Goal: Task Accomplishment & Management: Use online tool/utility

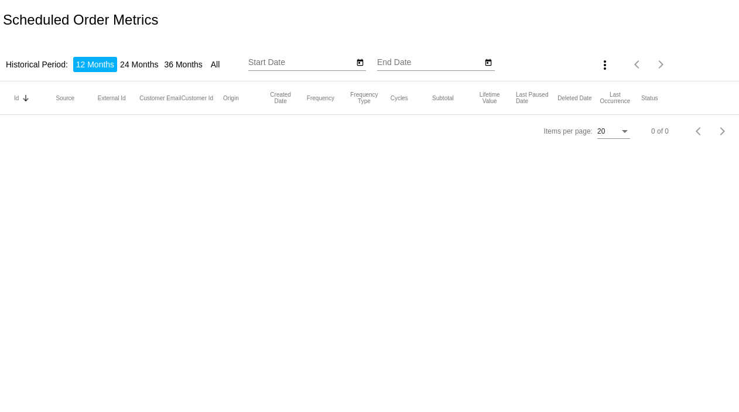
type input "[DATE]"
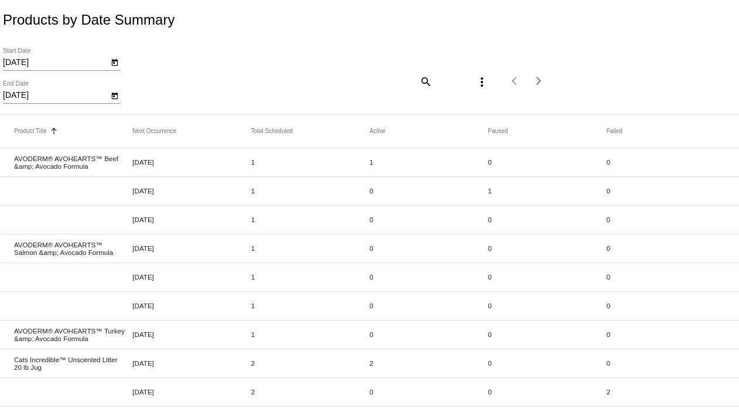
click at [36, 63] on input "[DATE]" at bounding box center [55, 62] width 105 height 9
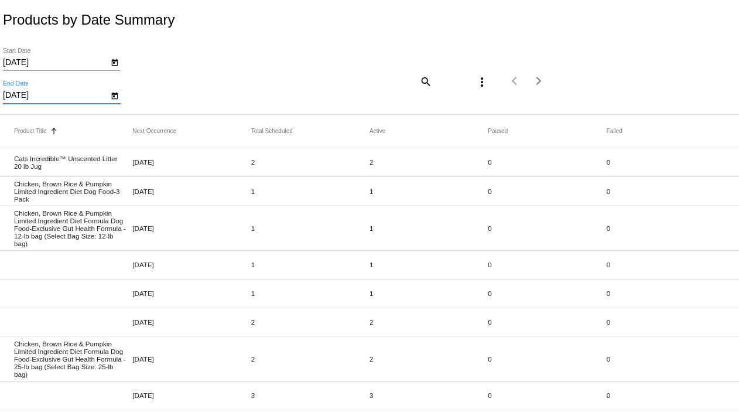
drag, startPoint x: 41, startPoint y: 93, endPoint x: 0, endPoint y: 96, distance: 41.1
click at [0, 96] on div "9/4/2025 Start Date 10/4/2025 End Date search more_vert Items per page: 20 1 - …" at bounding box center [369, 77] width 739 height 74
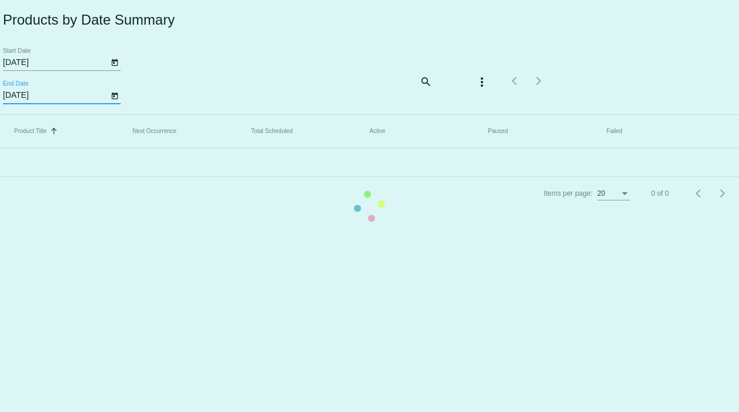
type input "9/30/2025"
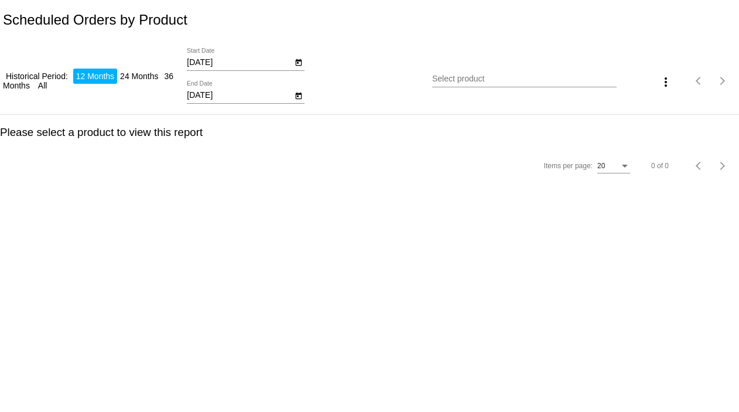
click at [225, 60] on input "[DATE]" at bounding box center [239, 62] width 105 height 9
click at [220, 92] on input "[DATE]" at bounding box center [239, 95] width 105 height 9
click at [196, 94] on input "[DATE]" at bounding box center [239, 95] width 105 height 9
type input "9/30/2025"
click at [471, 77] on input "Select product" at bounding box center [524, 78] width 184 height 9
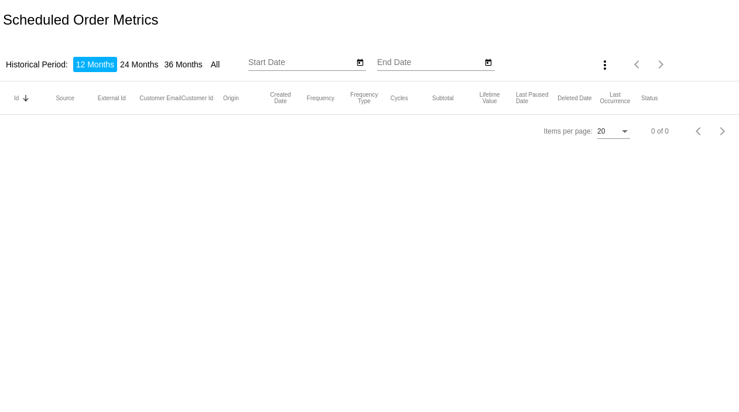
type input "[DATE]"
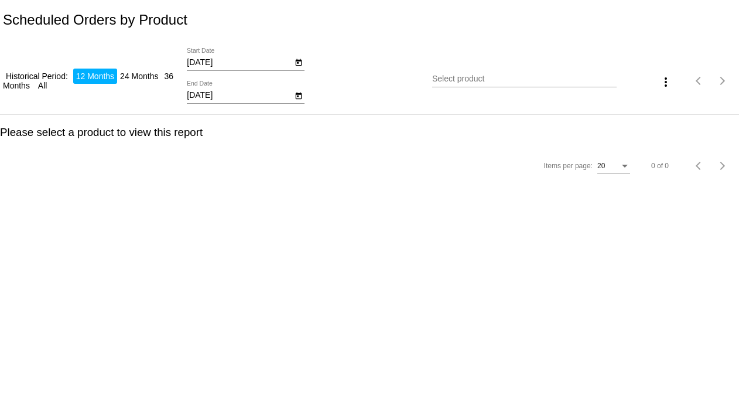
click at [199, 95] on input "[DATE]" at bounding box center [239, 95] width 105 height 9
click at [197, 94] on input "[DATE]" at bounding box center [239, 95] width 105 height 9
type input "[DATE]"
click at [463, 78] on input "Select product" at bounding box center [524, 78] width 184 height 9
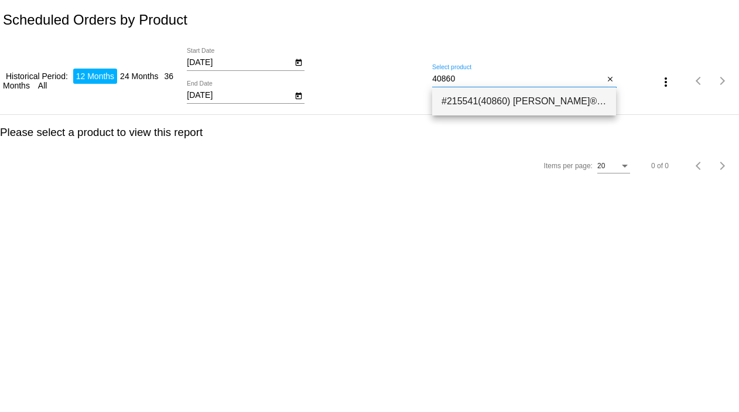
click at [493, 99] on span "#215541(40860) [PERSON_NAME]® Salmon, [PERSON_NAME], and Quinoa Cat Food 4lb ba…" at bounding box center [523, 101] width 165 height 28
type input "Lucy Pet® Salmon, Pumpkin, and Quinoa Cat Food 4lb bag"
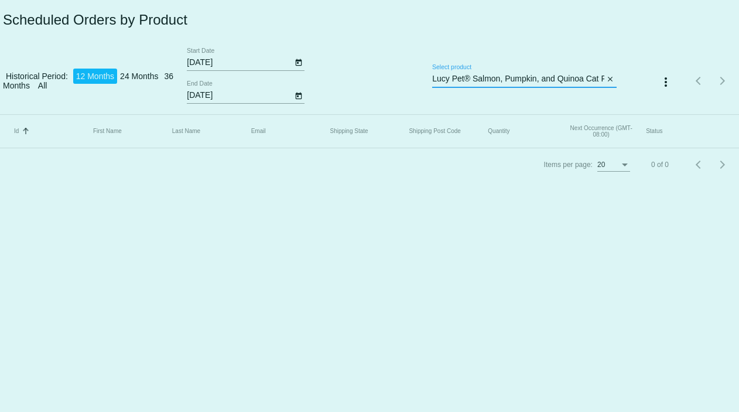
scroll to position [0, 44]
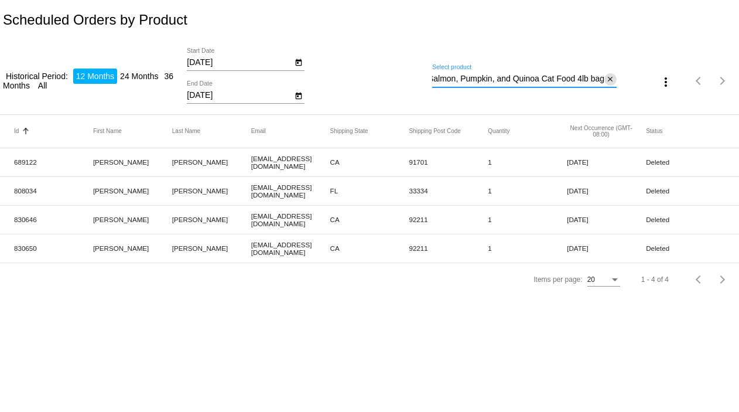
click at [611, 80] on mat-icon "close" at bounding box center [610, 79] width 8 height 9
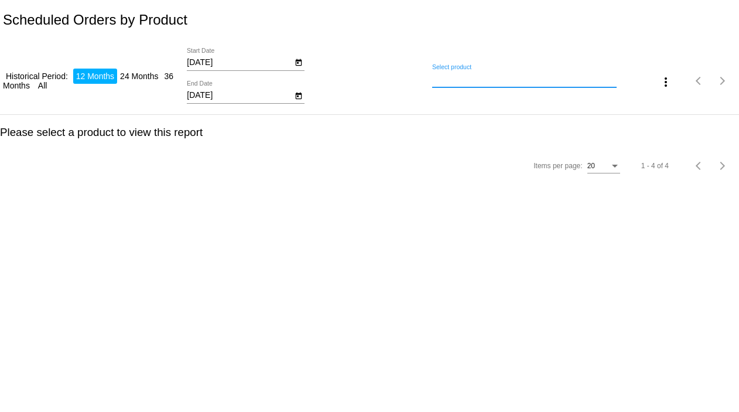
scroll to position [0, 0]
click at [577, 82] on input "Select product" at bounding box center [524, 78] width 184 height 9
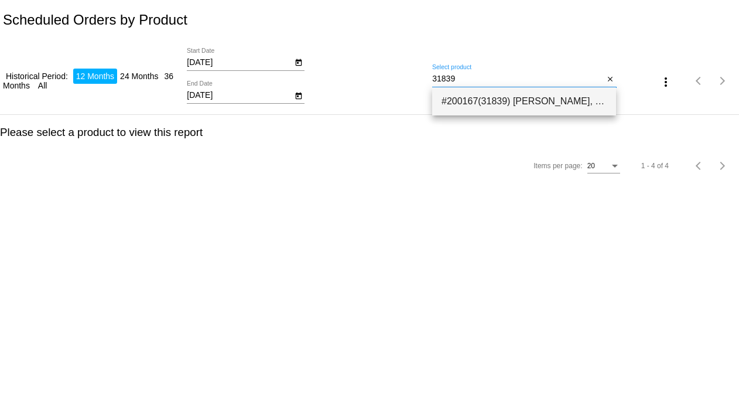
click at [574, 105] on span "#200167(31839) [PERSON_NAME], [PERSON_NAME], and Quinoa Dog 4.5lb bag 22.99" at bounding box center [523, 101] width 165 height 28
type input "[PERSON_NAME], [PERSON_NAME], and Quinoa Dog 4.5lb bag"
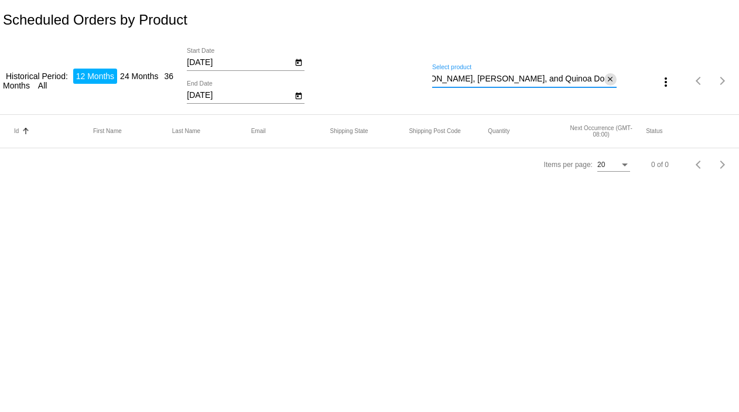
click at [608, 80] on mat-icon "close" at bounding box center [610, 79] width 8 height 9
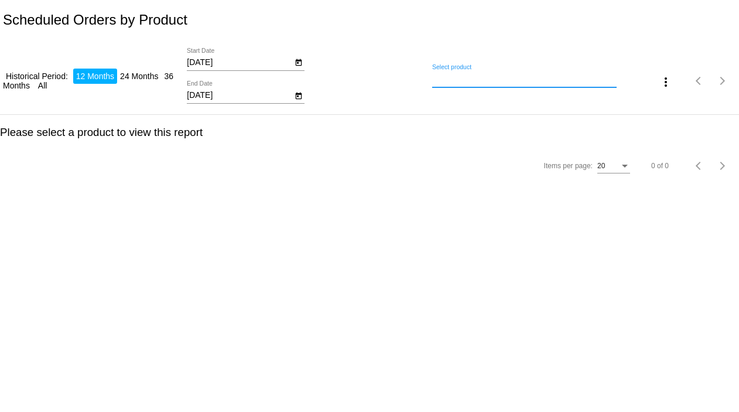
click at [586, 80] on input "Select product" at bounding box center [524, 78] width 184 height 9
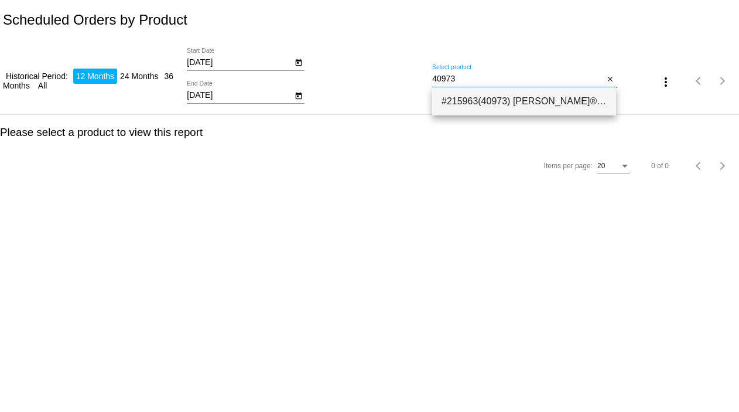
click at [571, 99] on span "#215963(40973) [PERSON_NAME]® Salmon, Pumpkin, and Quinoa Cat Food 10 Lb 45.59" at bounding box center [523, 101] width 165 height 28
type input "Lucy Pet® Salmon, Pumpkin, and Quinoa Cat Food 10 Lb"
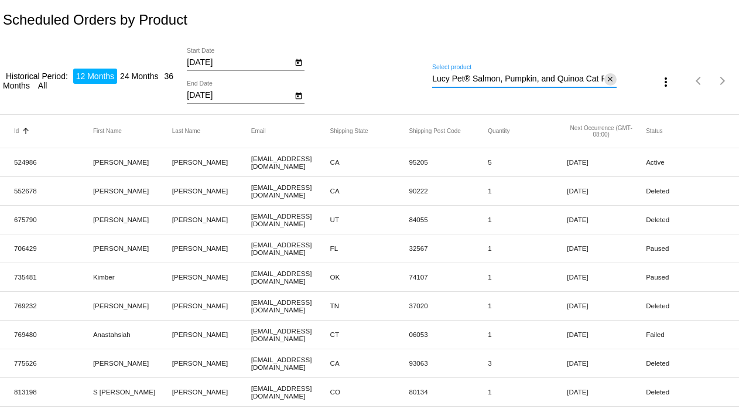
click at [606, 80] on mat-icon "close" at bounding box center [610, 79] width 8 height 9
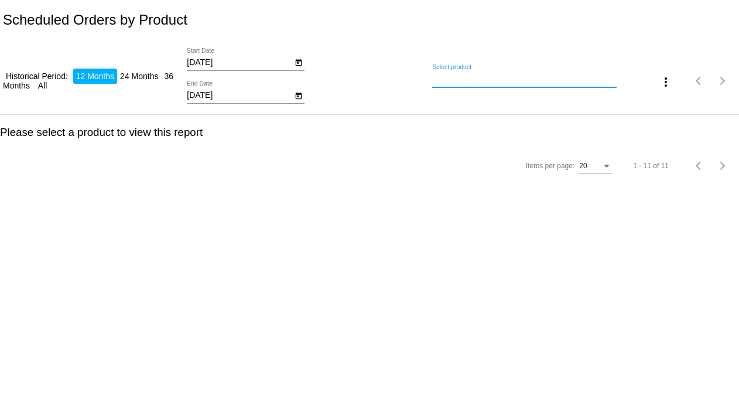
click at [539, 79] on input "Select product" at bounding box center [524, 78] width 184 height 9
click at [487, 77] on input "Select product" at bounding box center [524, 78] width 184 height 9
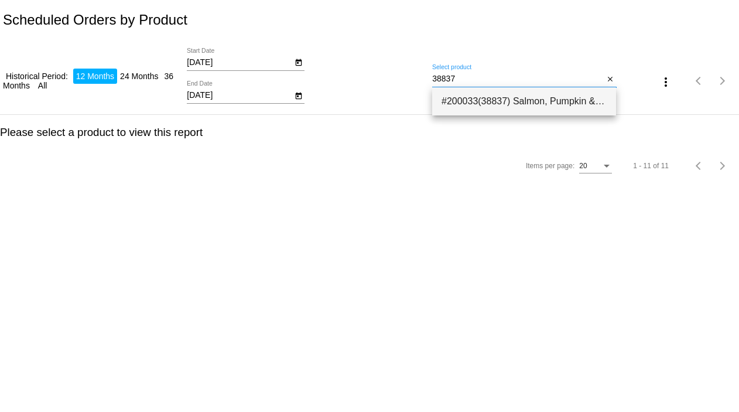
click at [485, 97] on span "#200033(38837) Salmon, Pumpkin & Quinoa Dog Food - Exclusive Gut Health Formula…" at bounding box center [523, 101] width 165 height 28
type input "Salmon, Pumpkin & Quinoa Dog Food - Exclusive Gut Health Formula - 12-lb bag (S…"
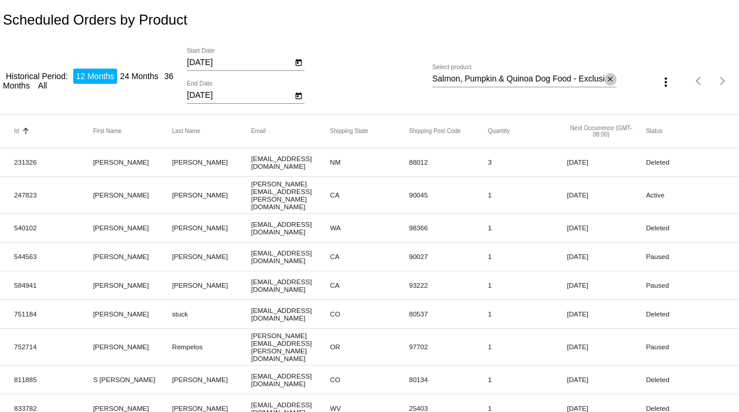
click at [606, 80] on mat-icon "close" at bounding box center [610, 79] width 8 height 9
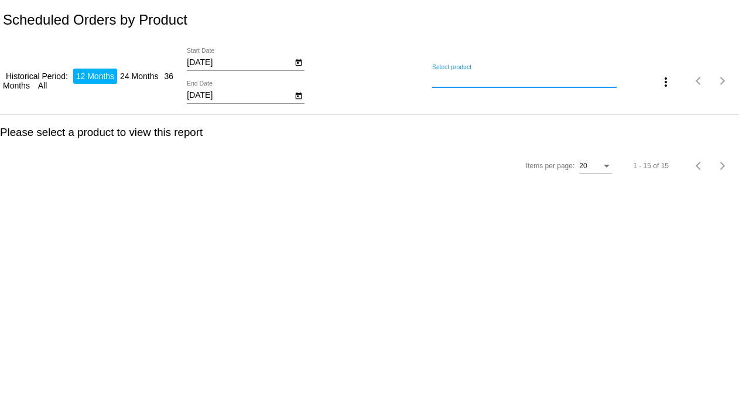
click at [542, 80] on input "Select product" at bounding box center [524, 78] width 184 height 9
click at [437, 81] on input "Select product" at bounding box center [524, 78] width 184 height 9
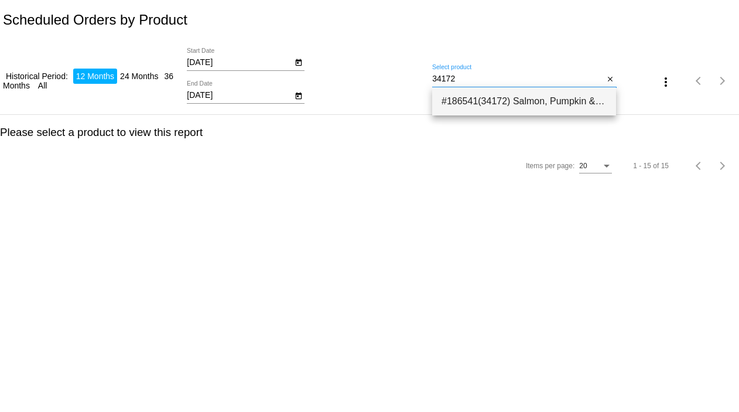
click at [460, 99] on span "#186541(34172) Salmon, Pumpkin & Quinoa Dog Food - Exclusive Gut Health Formula…" at bounding box center [523, 101] width 165 height 28
type input "Salmon, Pumpkin & Quinoa Dog Food - Exclusive Gut Health Formula - 25-lb bag (S…"
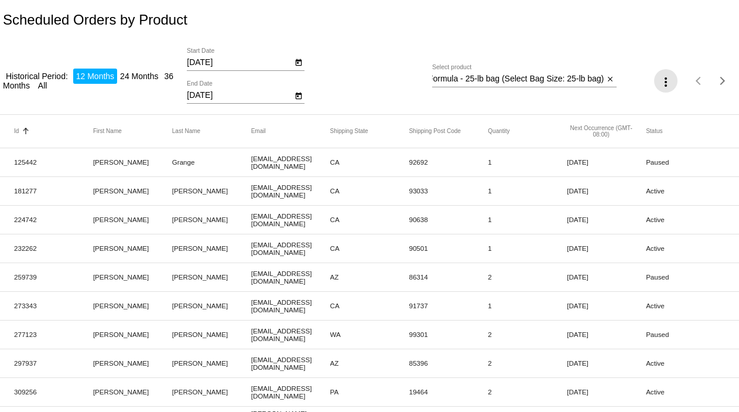
click at [659, 80] on mat-icon "more_vert" at bounding box center [666, 82] width 14 height 14
click at [678, 111] on button "file_download Export" at bounding box center [680, 110] width 68 height 28
click at [606, 79] on mat-icon "close" at bounding box center [610, 79] width 8 height 9
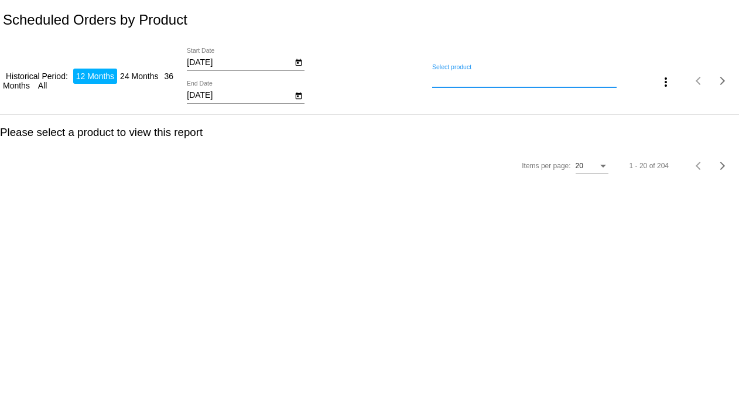
click at [530, 80] on input "Select product" at bounding box center [524, 78] width 184 height 9
click at [444, 81] on input "Select product" at bounding box center [524, 78] width 184 height 9
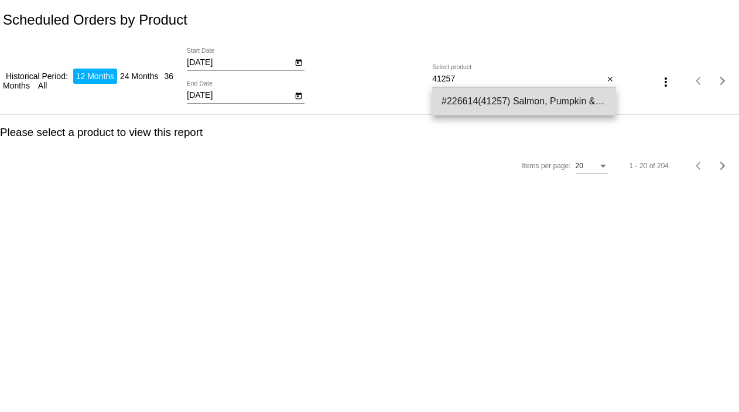
click at [450, 95] on span "#226614(41257) Salmon, Pumpkin & Quinoa Dry Dog Food-3 Pack 68.39" at bounding box center [523, 101] width 165 height 28
type input "Salmon, Pumpkin & Quinoa Dry Dog Food-3 Pack"
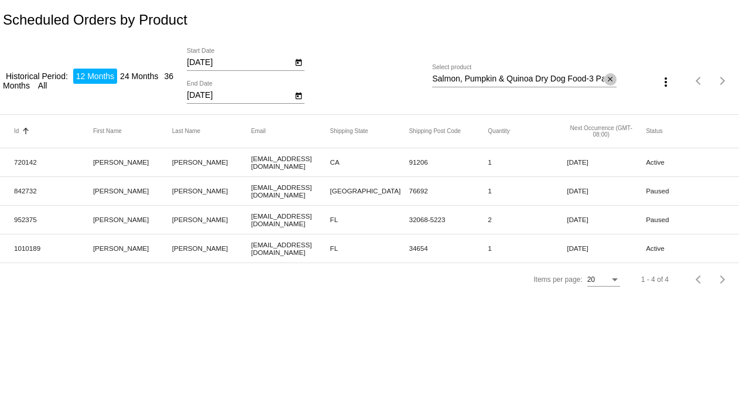
click at [611, 80] on mat-icon "close" at bounding box center [610, 79] width 8 height 9
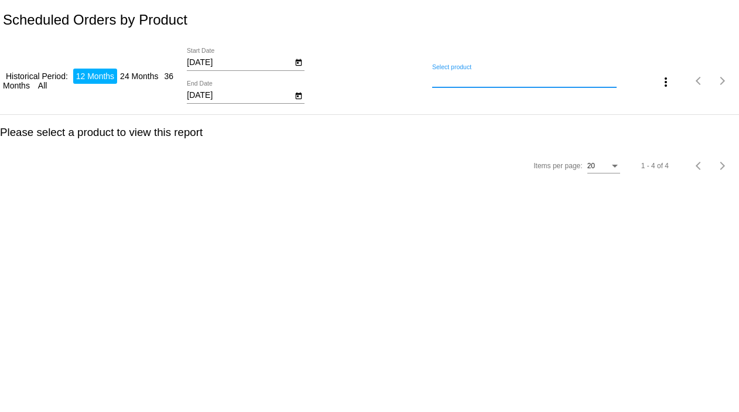
click at [590, 81] on input "Select product" at bounding box center [524, 78] width 184 height 9
click at [437, 78] on input "Select product" at bounding box center [524, 78] width 184 height 9
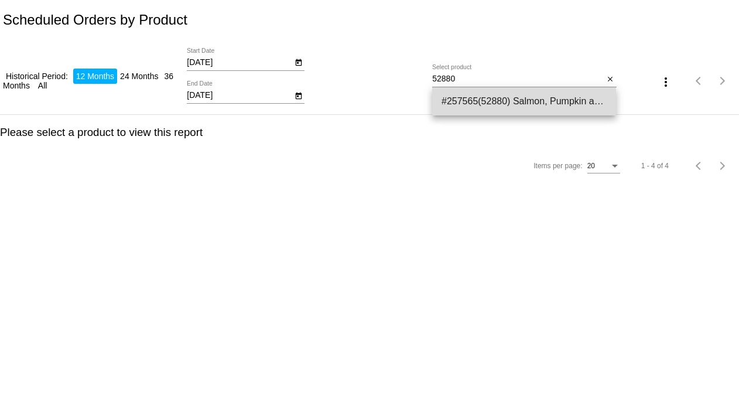
click at [461, 105] on span "#257565(52880) Salmon, Pumpkin and Quinoa Dog Food- SMALL BITES 4.5 LB 25.64" at bounding box center [523, 101] width 165 height 28
type input "Salmon, Pumpkin and Quinoa Dog Food- SMALL BITES 4.5 LB"
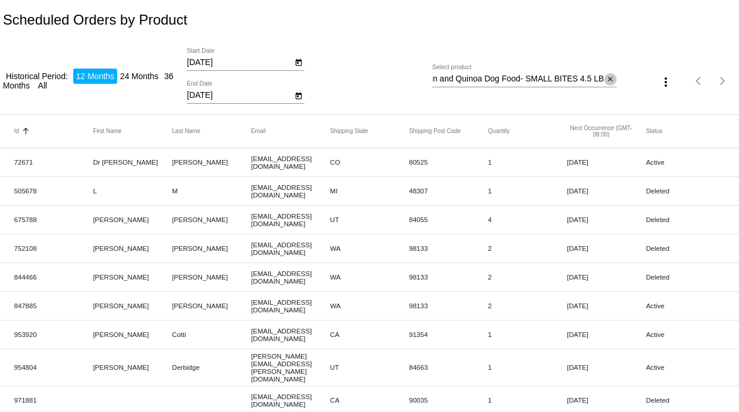
click at [606, 80] on mat-icon "close" at bounding box center [610, 79] width 8 height 9
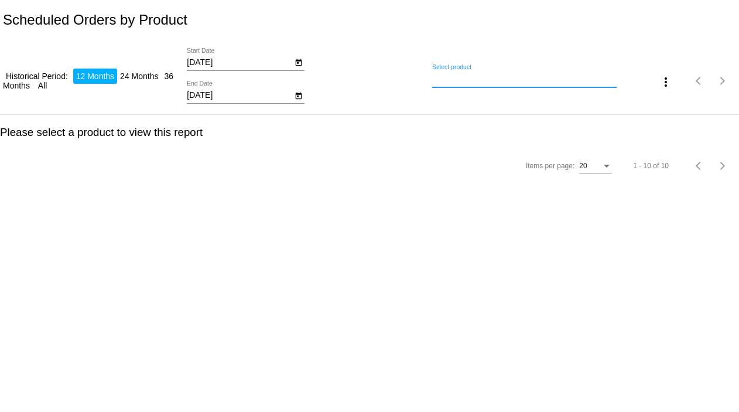
click at [562, 77] on input "Select product" at bounding box center [524, 78] width 184 height 9
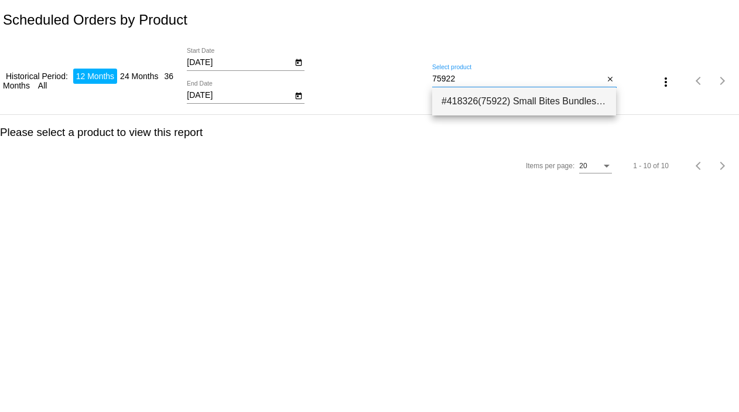
click at [491, 100] on span "#418326(75922) Small Bites Bundles - Salmon, Pumpkin and Quinoa Dog Food- SMALL…" at bounding box center [523, 101] width 165 height 28
type input "Small Bites Bundles - Salmon, Pumpkin and Quinoa Dog Food- SMALL BITES (Small B…"
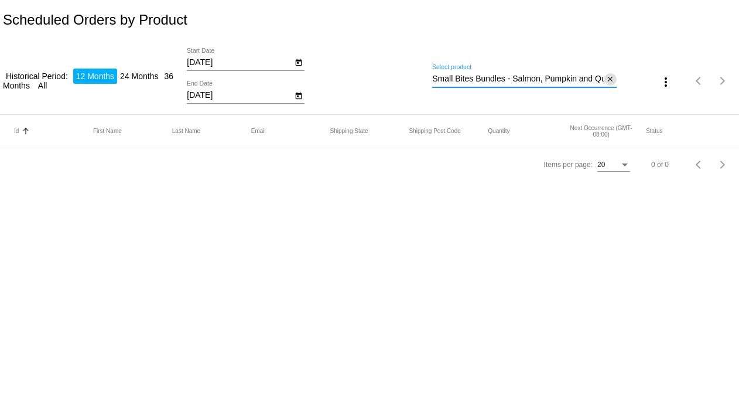
click at [610, 81] on mat-icon "close" at bounding box center [610, 79] width 8 height 9
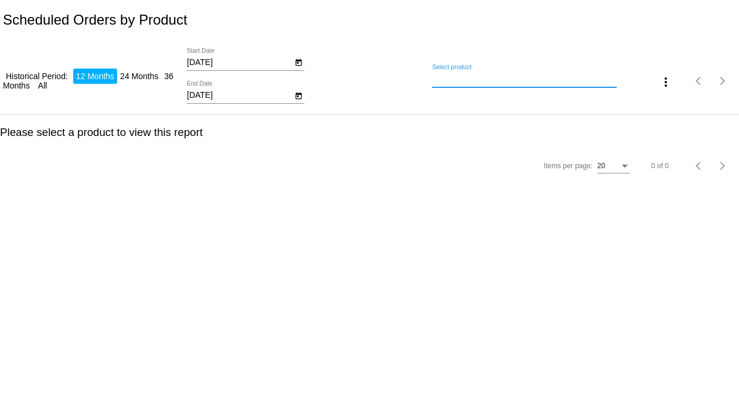
click at [453, 81] on input "Select product" at bounding box center [524, 78] width 184 height 9
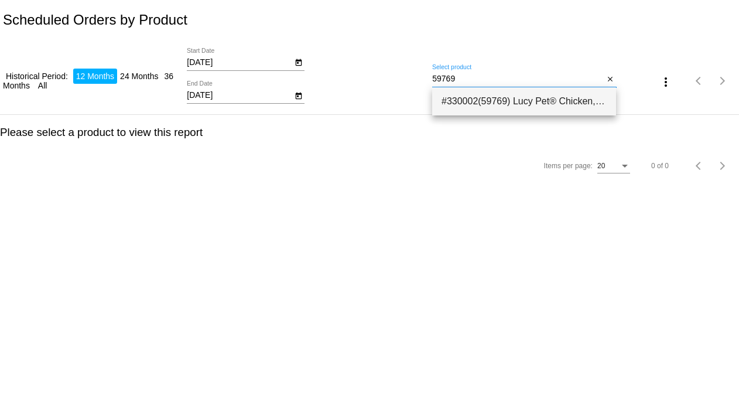
click at [473, 94] on span "#330002(59769) Lucy Pet® Chicken, Brown Rice and Pumpkin Limited Ingredient Cat…" at bounding box center [523, 101] width 165 height 28
type input "Lucy Pet® Chicken, Brown Rice and Pumpkin Limited Ingredient Cat Food 4 Lb"
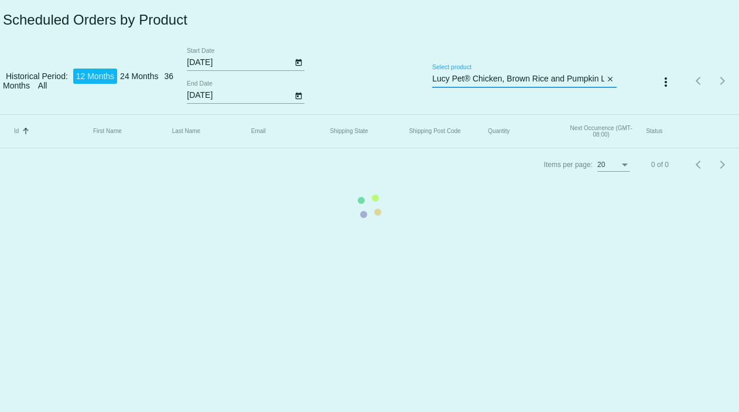
scroll to position [0, 117]
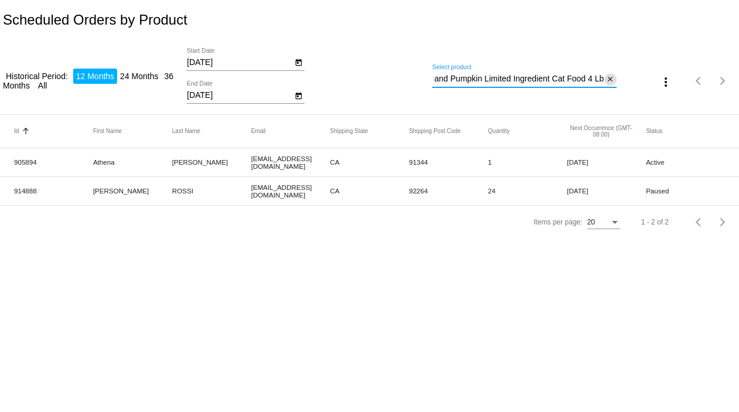
click at [609, 79] on mat-icon "close" at bounding box center [610, 79] width 8 height 9
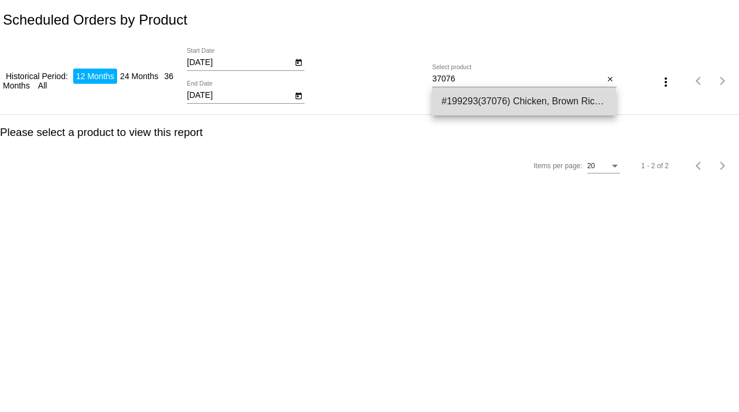
click at [552, 98] on span "#199293(37076) Chicken, Brown Rice & Pumpkin Limited Ingredient Diet Formula Do…" at bounding box center [523, 101] width 165 height 28
type input "Chicken, Brown Rice & Pumpkin Limited Ingredient Diet Formula Dog Food-Exclusiv…"
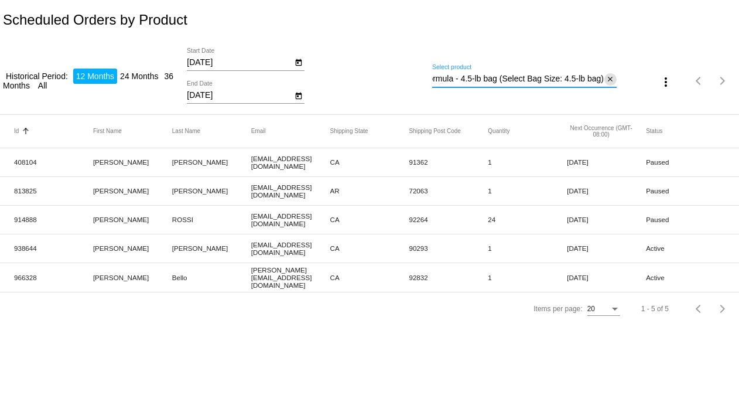
click at [611, 77] on mat-icon "close" at bounding box center [610, 79] width 8 height 9
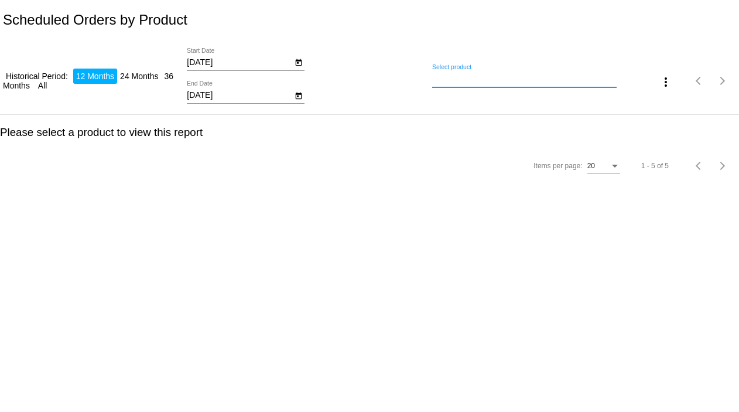
click at [480, 79] on input "Select product" at bounding box center [524, 78] width 184 height 9
click at [460, 80] on input "Select product" at bounding box center [524, 78] width 184 height 9
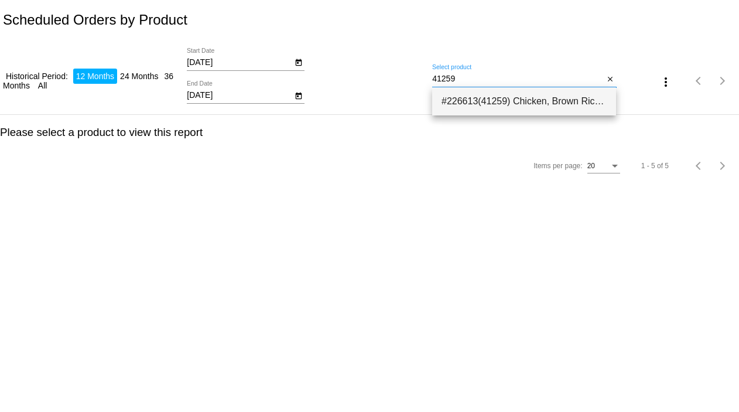
click at [471, 94] on span "#226613(41259) Chicken, Brown Rice & Pumpkin Limited Ingredient Diet Dog Food-3…" at bounding box center [523, 101] width 165 height 28
type input "Chicken, Brown Rice & Pumpkin Limited Ingredient Diet Dog Food-3 Pack"
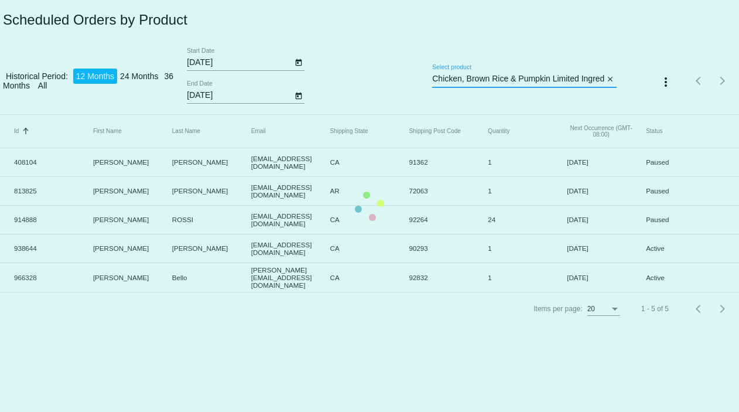
scroll to position [0, 97]
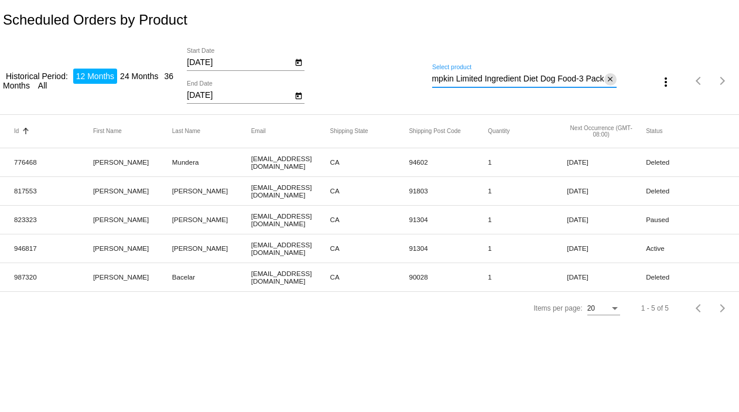
click at [614, 78] on mat-icon "close" at bounding box center [610, 79] width 8 height 9
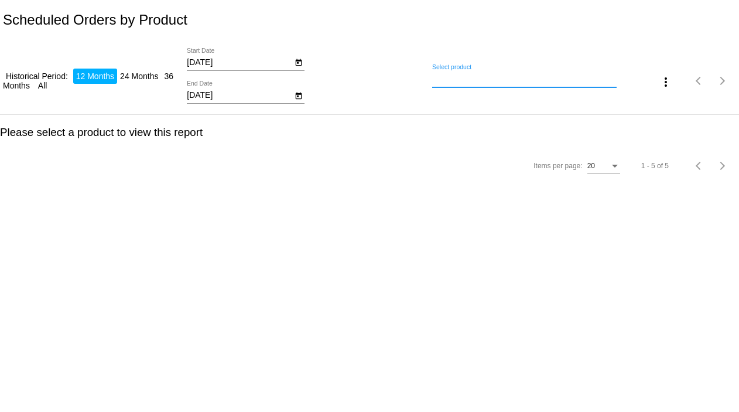
click at [546, 81] on input "Select product" at bounding box center [524, 78] width 184 height 9
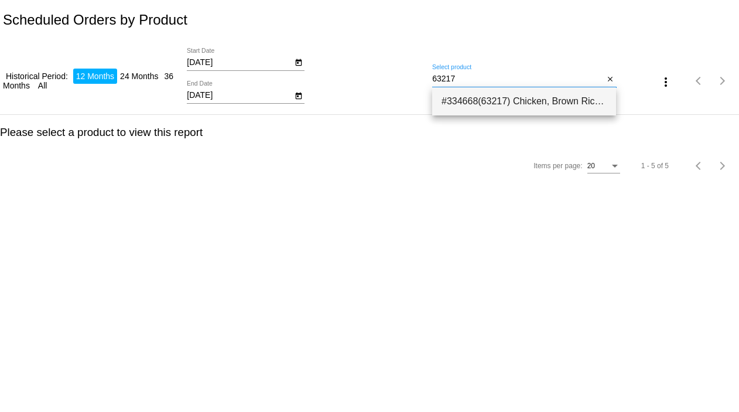
click at [536, 95] on span "#334668(63217) Chicken, Brown Rice & Pumpkin Limited Ingredient Diet Formula 25…" at bounding box center [523, 101] width 165 height 28
type input "Chicken, Brown Rice & Pumpkin Limited Ingredient Diet Formula 25 lb"
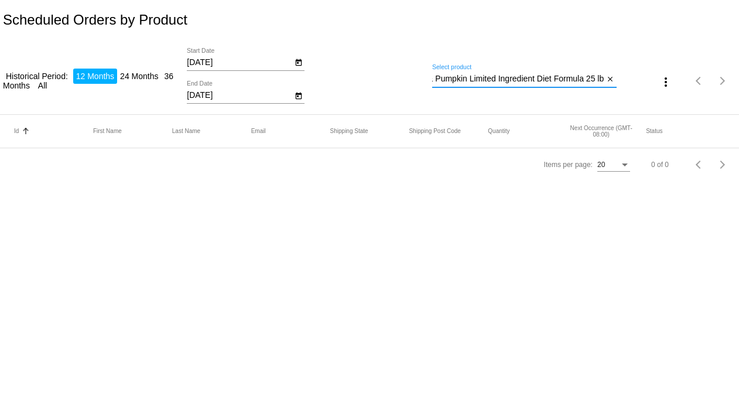
click at [522, 77] on input "Chicken, Brown Rice & Pumpkin Limited Ingredient Diet Formula 25 lb" at bounding box center [518, 78] width 172 height 9
click at [546, 74] on input "Chicken, Brown Rice & Pumpkin Limited Ingredient Diet Formula 25 lb" at bounding box center [518, 78] width 172 height 9
click at [608, 81] on mat-icon "close" at bounding box center [610, 79] width 8 height 9
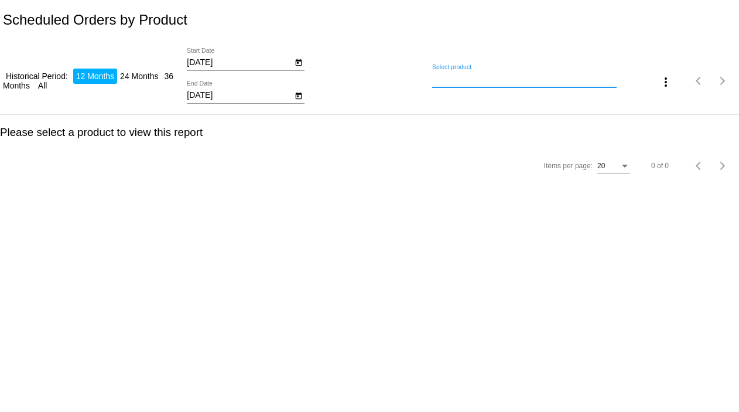
click at [443, 77] on input "Select product" at bounding box center [524, 78] width 184 height 9
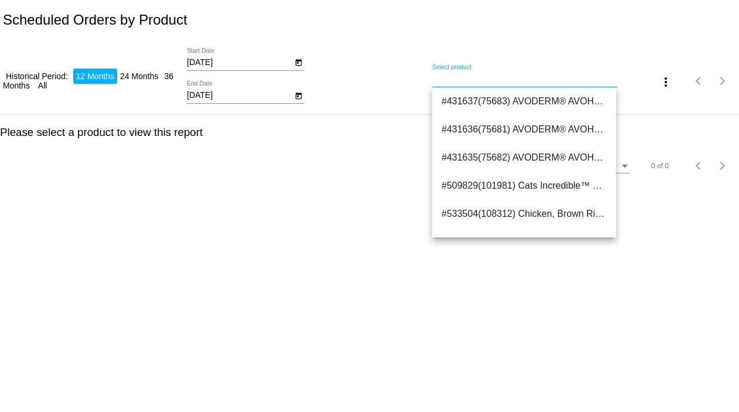
click at [448, 81] on input "Select product" at bounding box center [524, 78] width 184 height 9
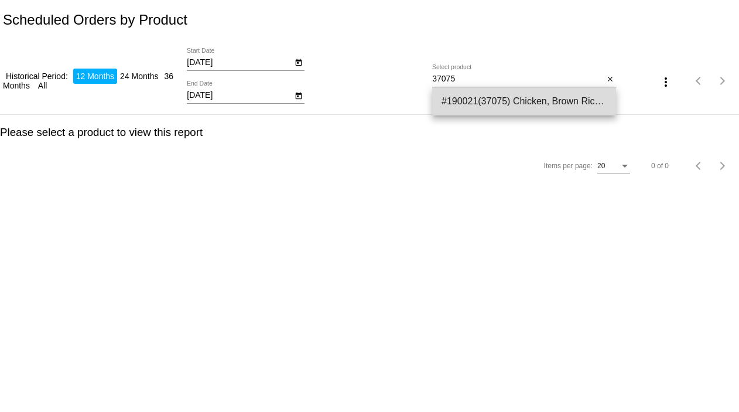
click at [459, 100] on span "#190021(37075) Chicken, Brown Rice & Pumpkin Limited Ingredient Diet Formula Do…" at bounding box center [523, 101] width 165 height 28
type input "Chicken, Brown Rice & Pumpkin Limited Ingredient Diet Formula Dog Food-Exclusiv…"
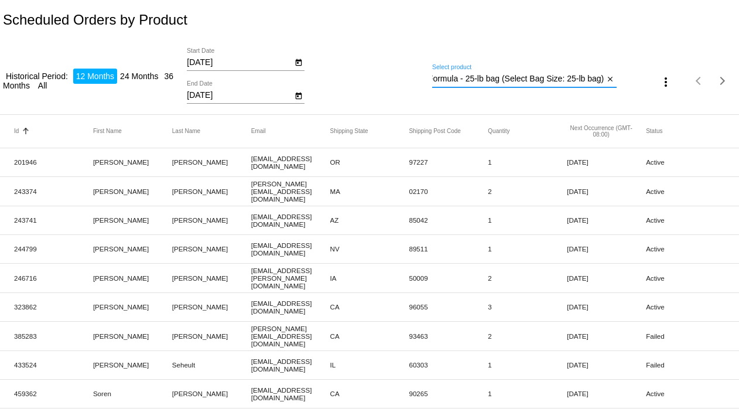
click at [659, 84] on mat-icon "more_vert" at bounding box center [666, 82] width 14 height 14
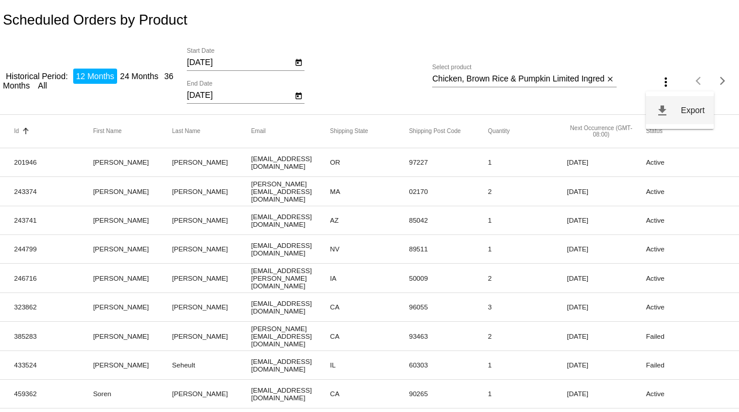
click at [679, 107] on button "file_download Export" at bounding box center [680, 110] width 68 height 28
click at [606, 78] on mat-icon "close" at bounding box center [610, 79] width 8 height 9
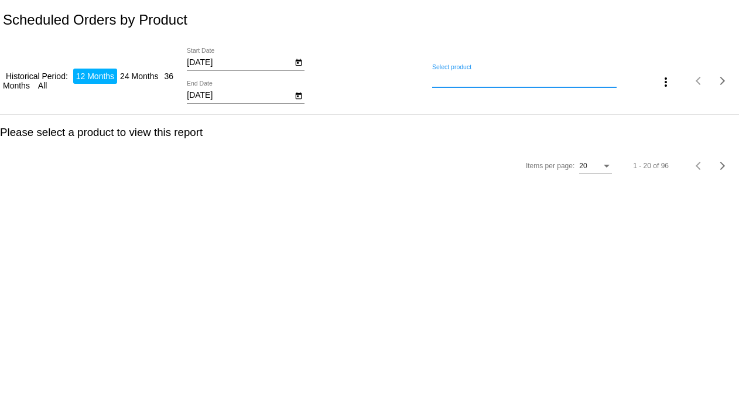
drag, startPoint x: 585, startPoint y: 74, endPoint x: 528, endPoint y: 95, distance: 60.8
click at [584, 74] on input "Select product" at bounding box center [524, 78] width 184 height 9
click at [458, 81] on input "Select product" at bounding box center [524, 78] width 184 height 9
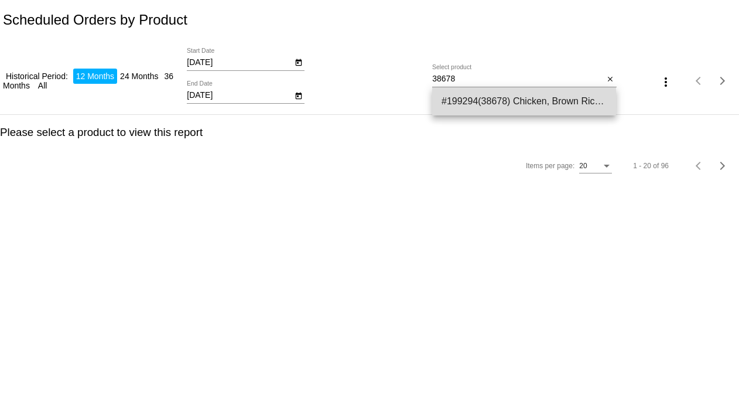
click at [466, 93] on span "#199294(38678) Chicken, Brown Rice & Pumpkin Limited Ingredient Diet Formula Do…" at bounding box center [523, 101] width 165 height 28
type input "Chicken, Brown Rice & Pumpkin Limited Ingredient Diet Formula Dog Food-Exclusiv…"
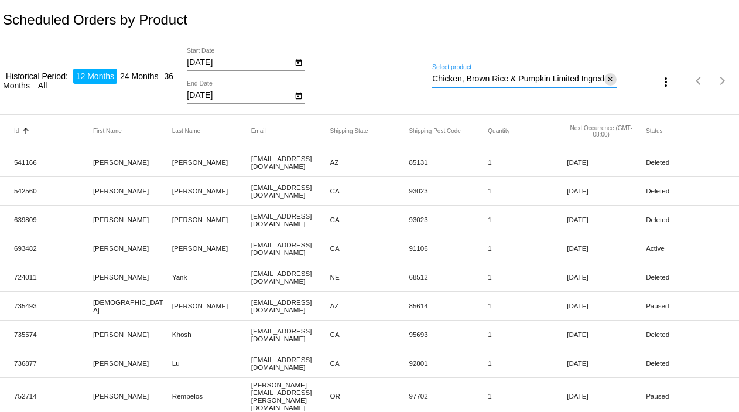
click at [606, 78] on mat-icon "close" at bounding box center [610, 79] width 8 height 9
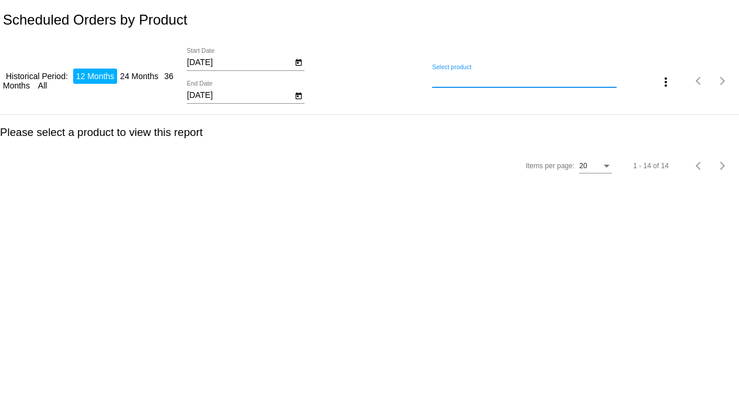
click at [560, 78] on input "Select product" at bounding box center [524, 78] width 184 height 9
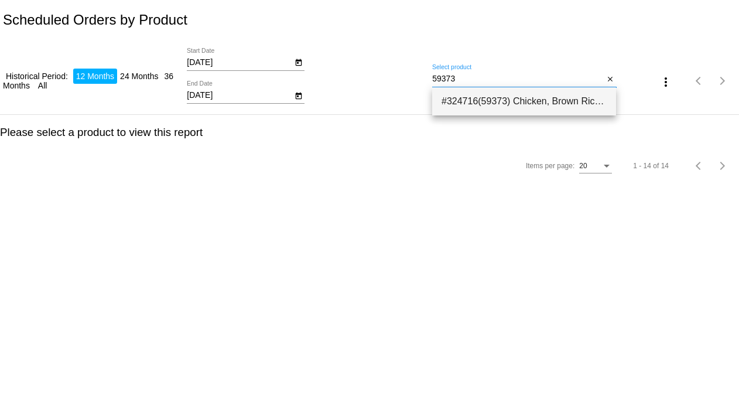
click at [554, 105] on span "#324716(59373) Chicken, Brown Rice &amp; Pumpkin Limited Ingredient Diet Formul…" at bounding box center [523, 101] width 165 height 28
type input "Chicken, Brown Rice &amp; Pumpkin Limited Ingredient Diet Formula Dog Food SMAL…"
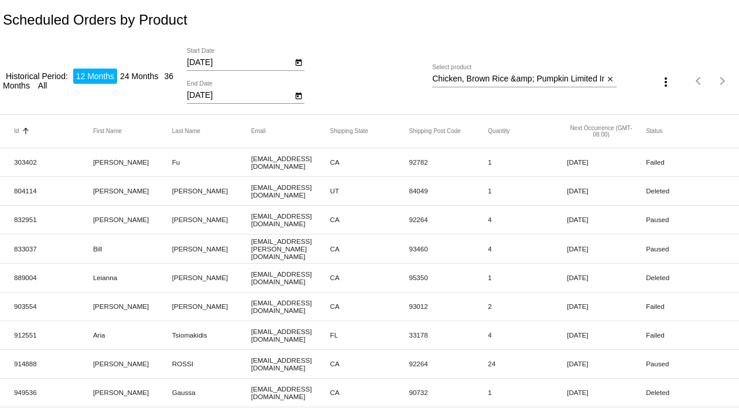
click at [490, 80] on input "Chicken, Brown Rice &amp; Pumpkin Limited Ingredient Diet Formula Dog Food SMAL…" at bounding box center [518, 78] width 172 height 9
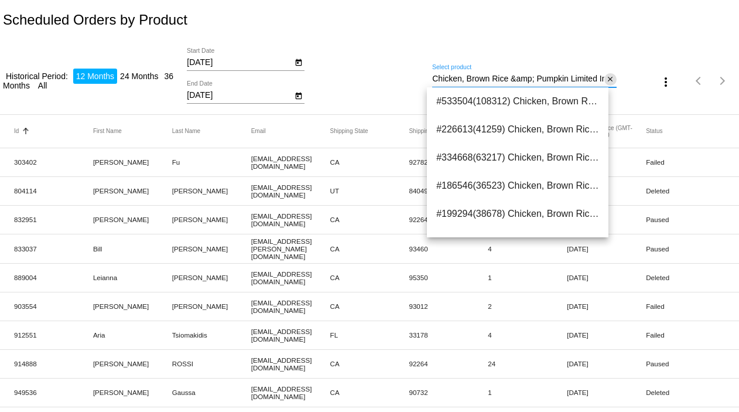
click at [606, 80] on mat-icon "close" at bounding box center [610, 79] width 8 height 9
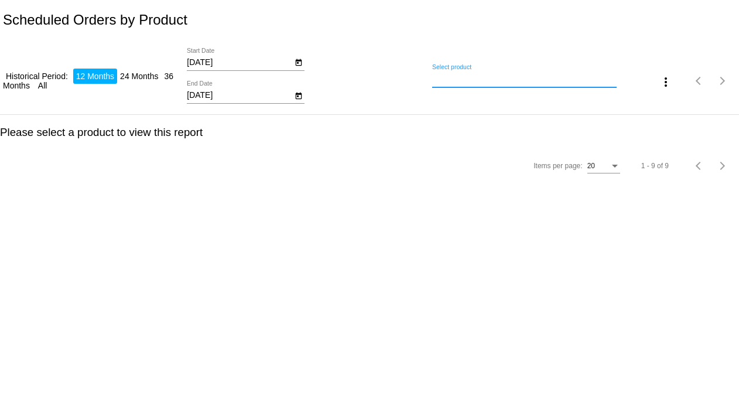
click at [447, 79] on input "Select product" at bounding box center [524, 78] width 184 height 9
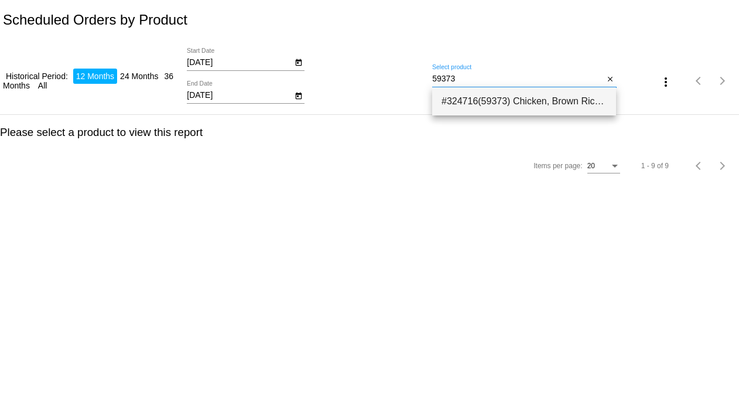
click at [459, 101] on span "#324716(59373) Chicken, Brown Rice &amp; Pumpkin Limited Ingredient Diet Formul…" at bounding box center [523, 101] width 165 height 28
type input "Chicken, Brown Rice &amp; Pumpkin Limited Ingredient Diet Formula Dog Food SMAL…"
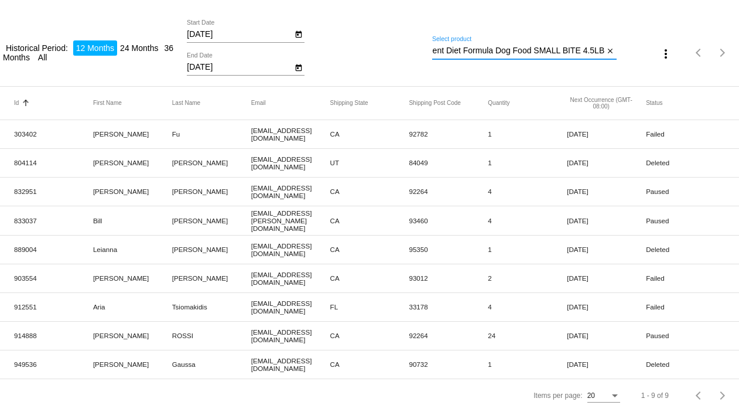
scroll to position [35, 0]
click at [606, 47] on mat-icon "close" at bounding box center [610, 51] width 8 height 9
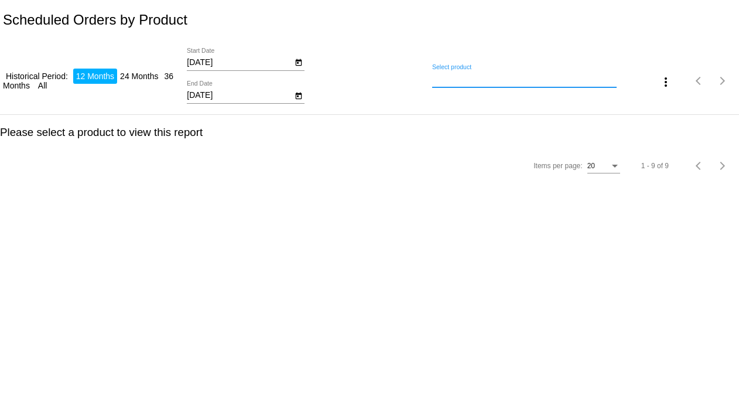
click at [509, 82] on input "Select product" at bounding box center [524, 78] width 184 height 9
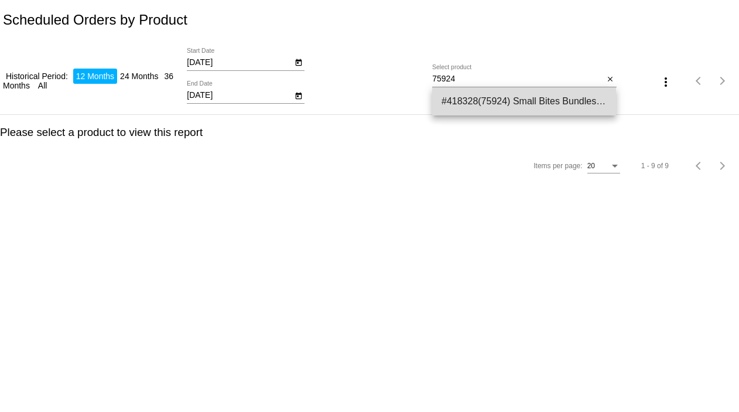
click at [494, 92] on span "#418328(75924) Small Bites Bundles - Chicken, Brown Rice &amp; Pumpkin Limited …" at bounding box center [523, 101] width 165 height 28
type input "Small Bites Bundles - Chicken, Brown Rice &amp; Pumpkin Limited Ingredient Diet…"
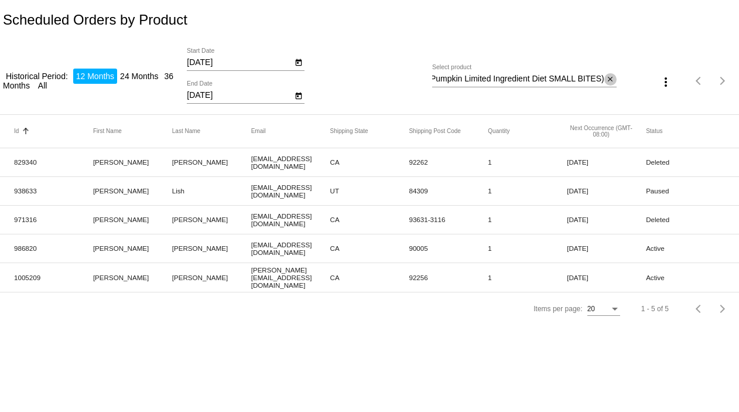
click at [611, 78] on mat-icon "close" at bounding box center [610, 79] width 8 height 9
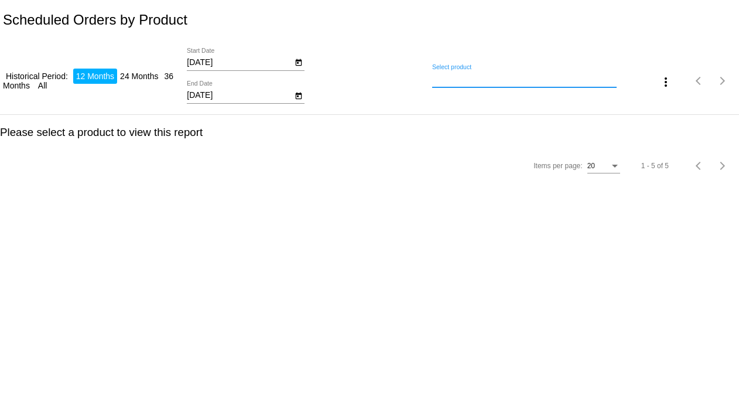
click at [598, 85] on div "Select product" at bounding box center [524, 75] width 184 height 23
click at [576, 81] on input "Select product" at bounding box center [524, 78] width 184 height 9
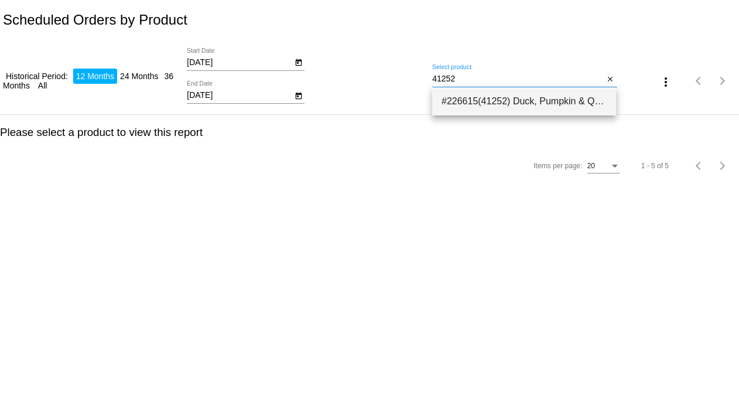
click at [532, 93] on span "#226615(41252) Duck, Pumpkin & Quinoa Dry Dog Food -3 Pack 75.99" at bounding box center [523, 101] width 165 height 28
type input "Duck, Pumpkin & Quinoa Dry Dog Food -3 Pack"
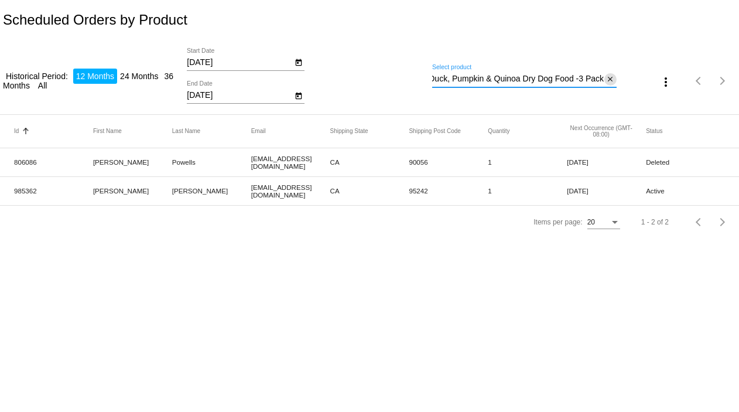
click at [609, 76] on mat-icon "close" at bounding box center [610, 79] width 8 height 9
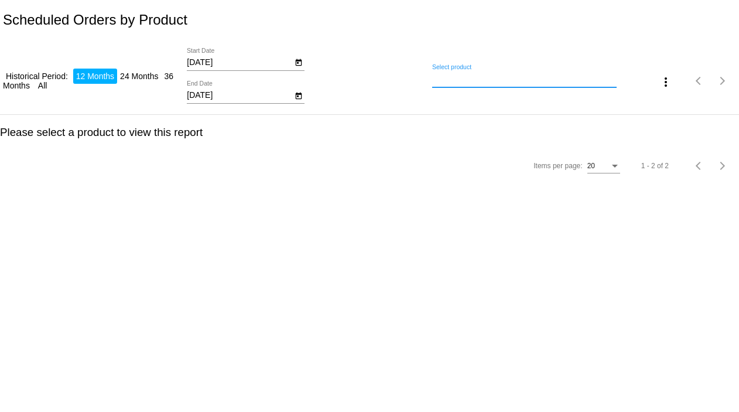
click at [582, 81] on input "Select product" at bounding box center [524, 78] width 184 height 9
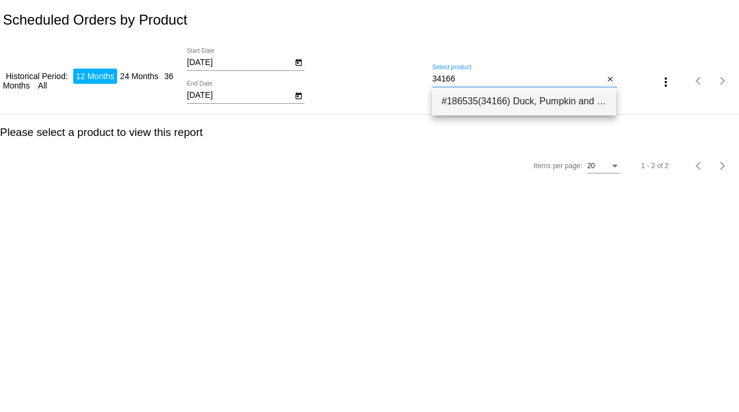
click at [567, 98] on span "#186535(34166) Duck, Pumpkin and Quinoa Dog Food-Exclusive Gut Health Formula -…" at bounding box center [523, 101] width 165 height 28
type input "Duck, Pumpkin and Quinoa Dog Food-Exclusive Gut Health Formula - 25-lb bag (Sel…"
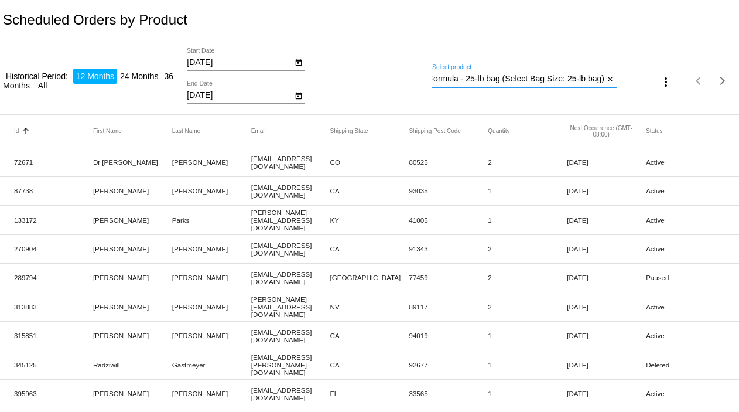
click at [658, 73] on button "more_vert" at bounding box center [665, 80] width 23 height 23
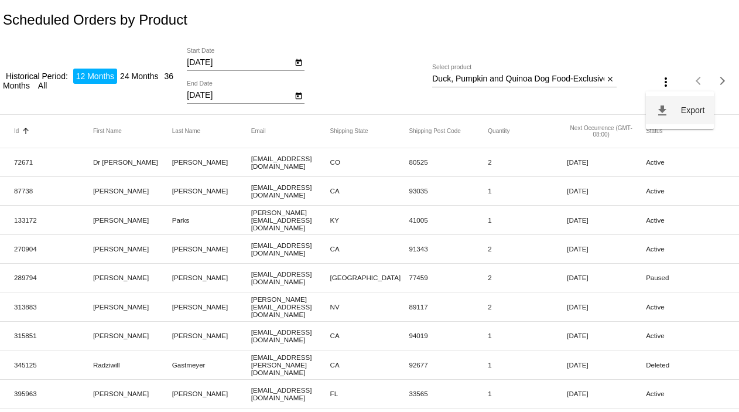
click at [677, 111] on button "file_download Export" at bounding box center [680, 110] width 68 height 28
click at [606, 78] on mat-icon "close" at bounding box center [610, 79] width 8 height 9
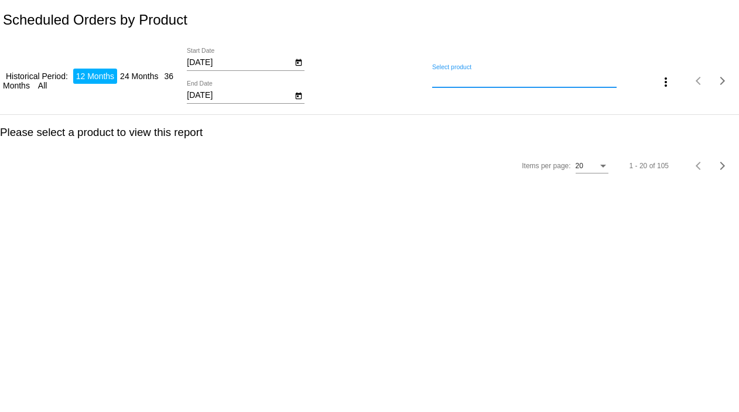
click at [584, 81] on input "Select product" at bounding box center [524, 78] width 184 height 9
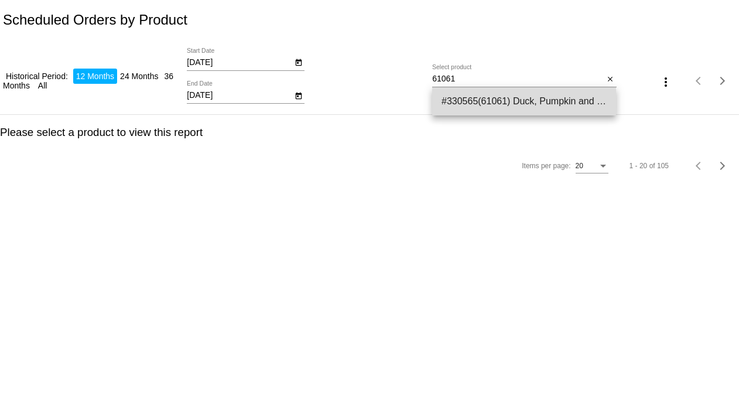
click at [559, 100] on span "#330565(61061) Duck, Pumpkin and Quinoa Dog Food SMALL BITES 4.5 LB 27.54" at bounding box center [523, 101] width 165 height 28
type input "Duck, Pumpkin and Quinoa Dog Food SMALL BITES 4.5 LB"
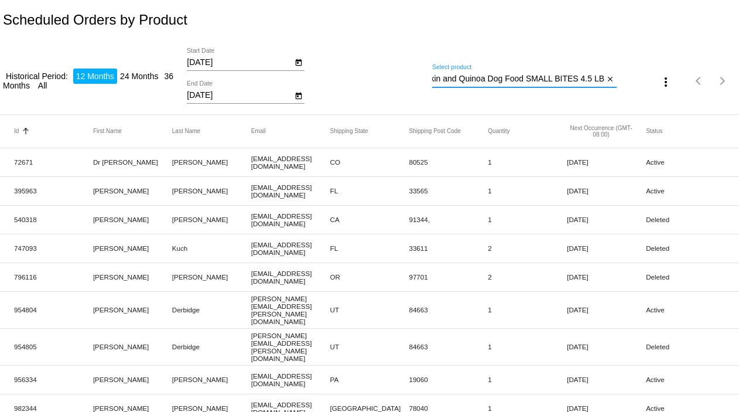
click at [606, 77] on mat-icon "close" at bounding box center [610, 79] width 8 height 9
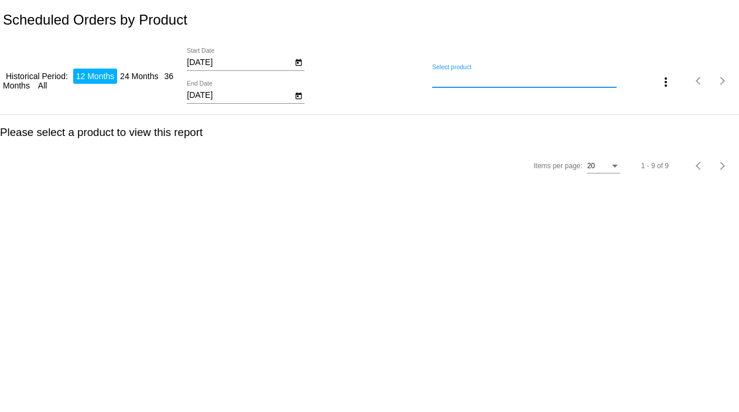
click at [567, 80] on input "Select product" at bounding box center [524, 78] width 184 height 9
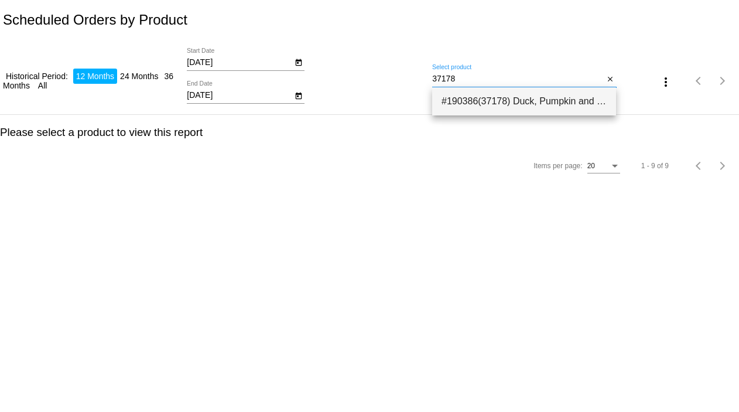
click at [485, 98] on span "#190386(37178) Duck, Pumpkin and Quinoa Dog Food-Exclusive Gut Health Formula -…" at bounding box center [523, 101] width 165 height 28
type input "Duck, Pumpkin and Quinoa Dog Food-Exclusive Gut Health Formula - 12-lb bag (Sel…"
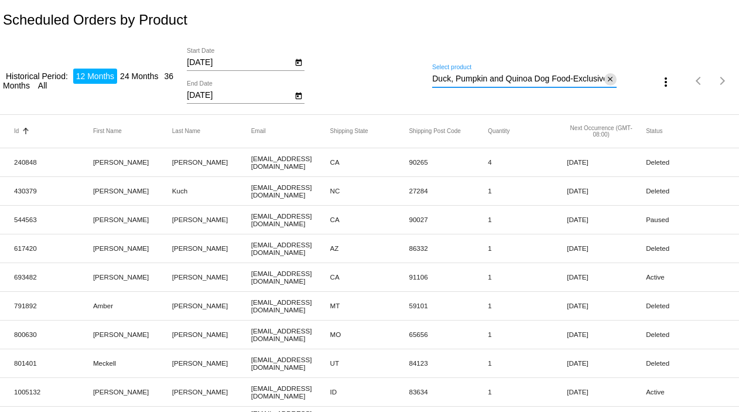
click at [606, 78] on mat-icon "close" at bounding box center [610, 79] width 8 height 9
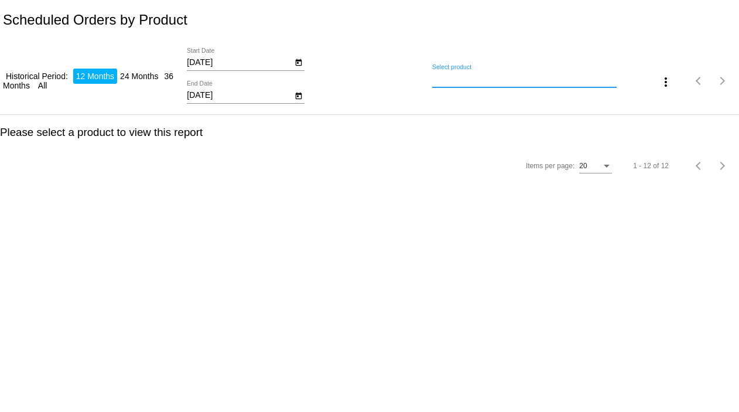
click at [588, 81] on input "Select product" at bounding box center [524, 78] width 184 height 9
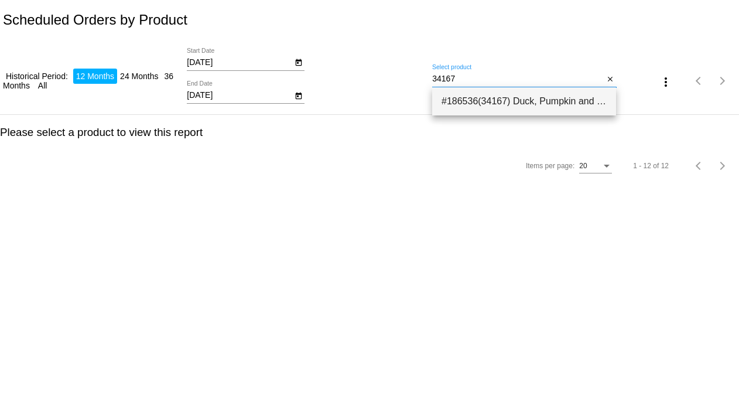
click at [511, 92] on span "#186536(34167) Duck, Pumpkin and Quinoa Dog Food-Exclusive Gut Health Formula -…" at bounding box center [523, 101] width 165 height 28
type input "Duck, Pumpkin and Quinoa Dog Food-Exclusive Gut Health Formula - 4.5-lb bag (Se…"
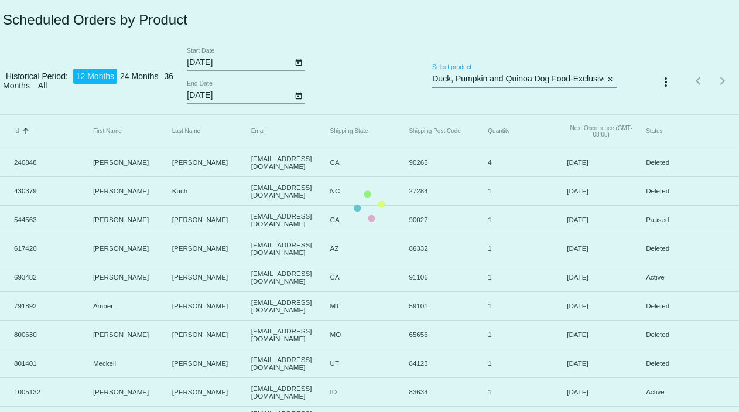
scroll to position [0, 228]
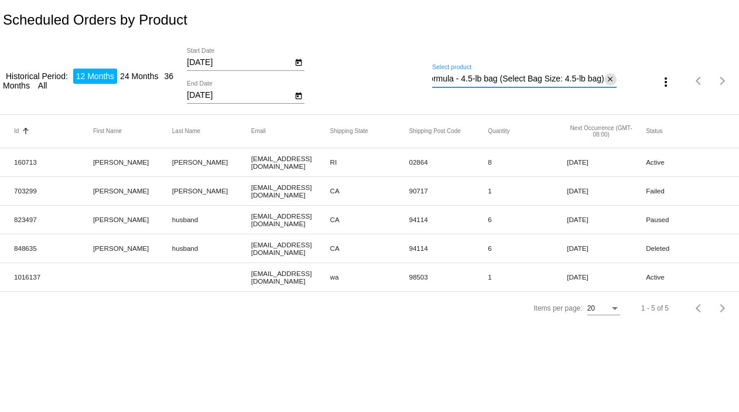
click at [611, 77] on mat-icon "close" at bounding box center [610, 79] width 8 height 9
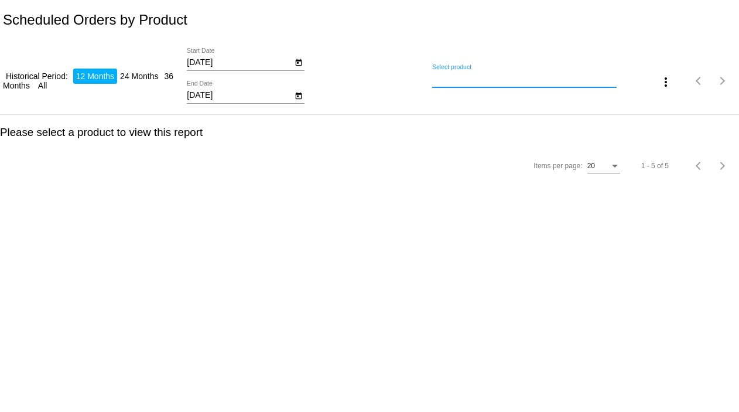
scroll to position [0, 0]
click at [433, 77] on input "Select product" at bounding box center [524, 78] width 184 height 9
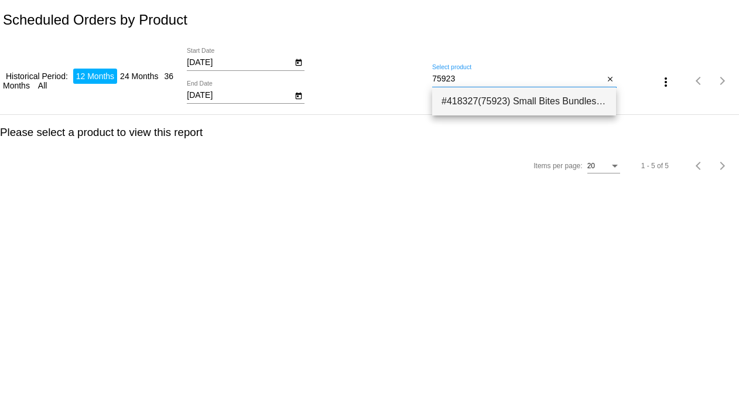
click at [441, 97] on span "#418327(75923) Small Bites Bundles - Duck, Pumpkin and Quinoa Dog Food SMALL BI…" at bounding box center [523, 101] width 165 height 28
type input "Small Bites Bundles - Duck, Pumpkin and Quinoa Dog Food SMALL BITES (Small Bite…"
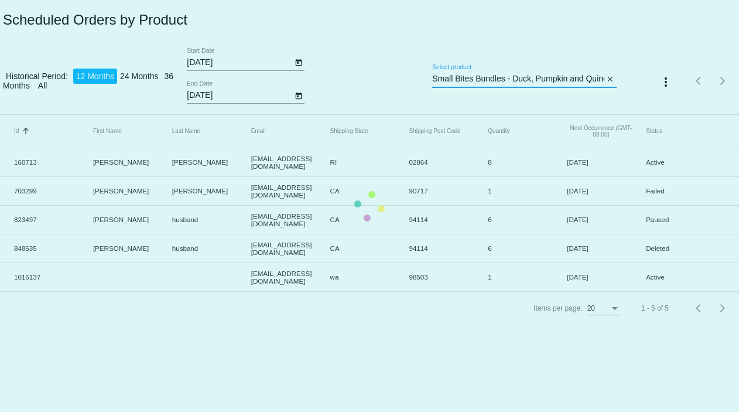
scroll to position [0, 408]
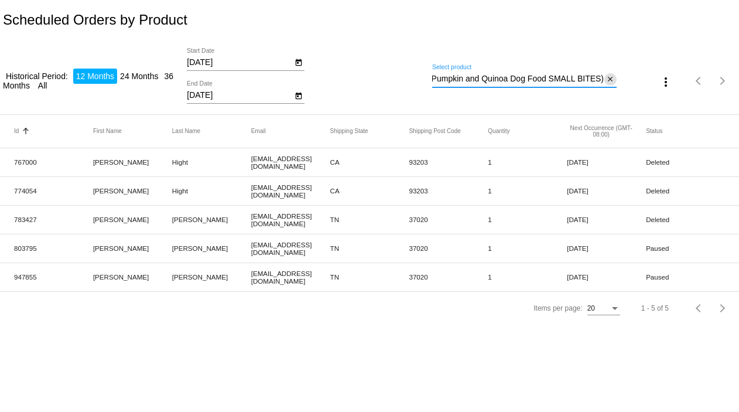
click at [612, 79] on mat-icon "close" at bounding box center [610, 79] width 8 height 9
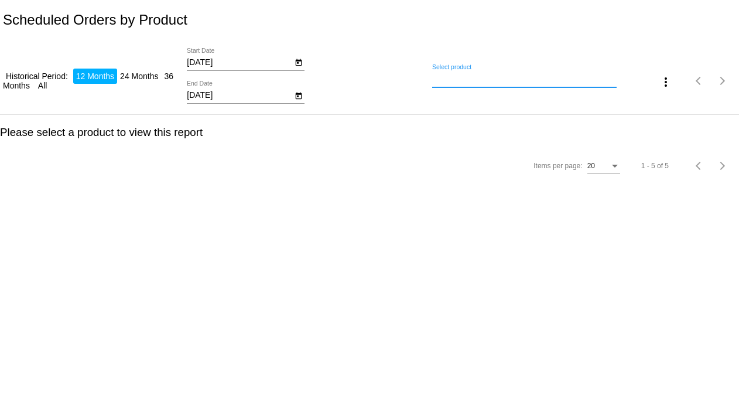
scroll to position [0, 0]
click at [595, 81] on input "Select product" at bounding box center [524, 78] width 184 height 9
click at [450, 77] on input "Select product" at bounding box center [524, 78] width 184 height 9
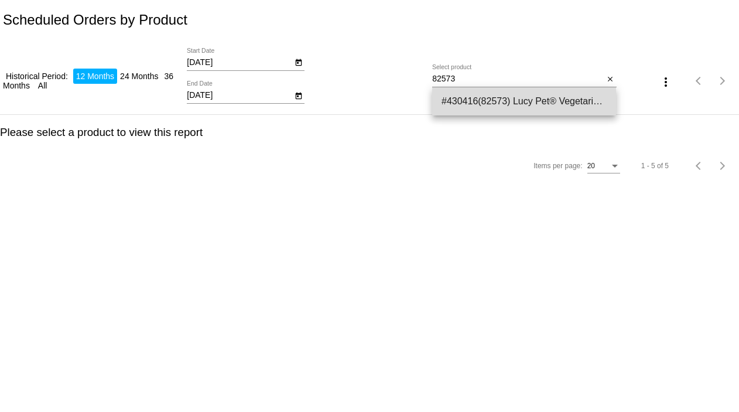
drag, startPoint x: 451, startPoint y: 85, endPoint x: 468, endPoint y: 107, distance: 28.3
click at [468, 107] on span "#430416(82573) Lucy Pet® Vegetarian Formula Dog Food - 20-lb bag (Select Bag Si…" at bounding box center [523, 101] width 165 height 28
type input "Lucy Pet® Vegetarian Formula Dog Food - 20-lb bag (Select Bag Size: 20-lb bag)"
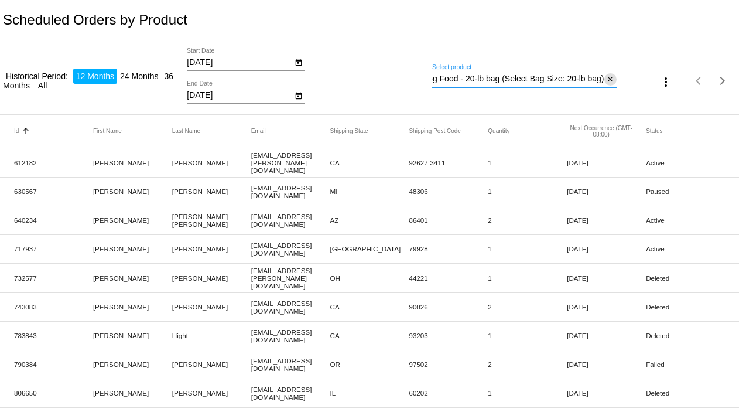
click at [606, 77] on mat-icon "close" at bounding box center [610, 79] width 8 height 9
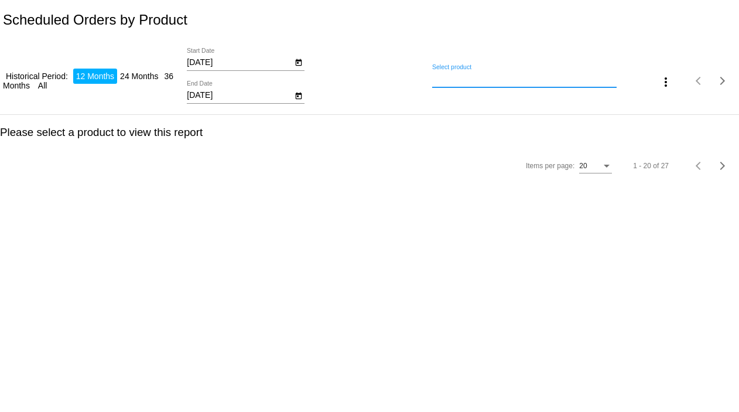
click at [572, 80] on input "Select product" at bounding box center [524, 78] width 184 height 9
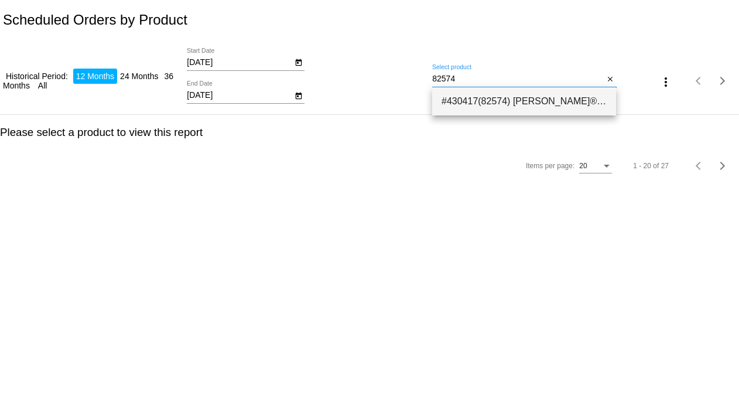
click at [553, 105] on span "#430417(82574) [PERSON_NAME]® Vegetarian Formula Dog Food - 5-lb bag (Select Ba…" at bounding box center [523, 101] width 165 height 28
type input "Lucy Pet® Vegetarian Formula Dog Food - 5-lb bag (Select Bag Size: 5-lb bag)"
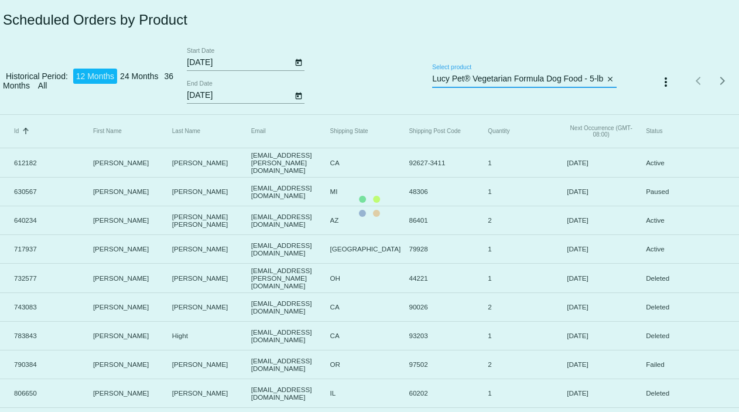
scroll to position [0, 115]
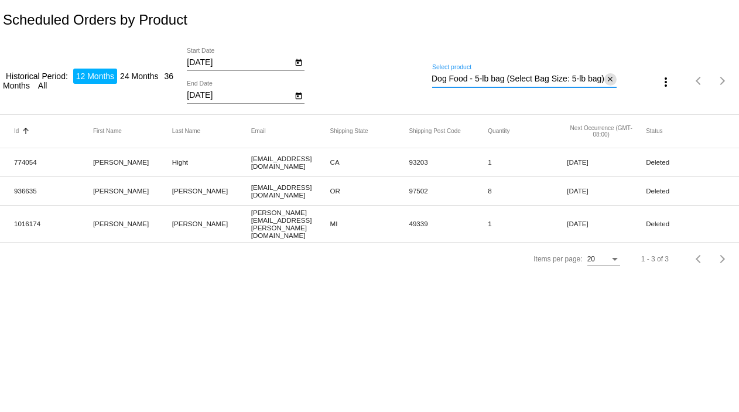
click at [611, 76] on mat-icon "close" at bounding box center [610, 79] width 8 height 9
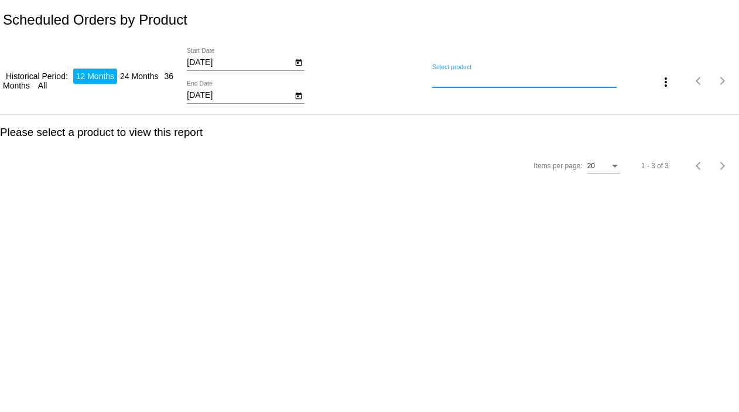
click at [588, 80] on input "Select product" at bounding box center [524, 78] width 184 height 9
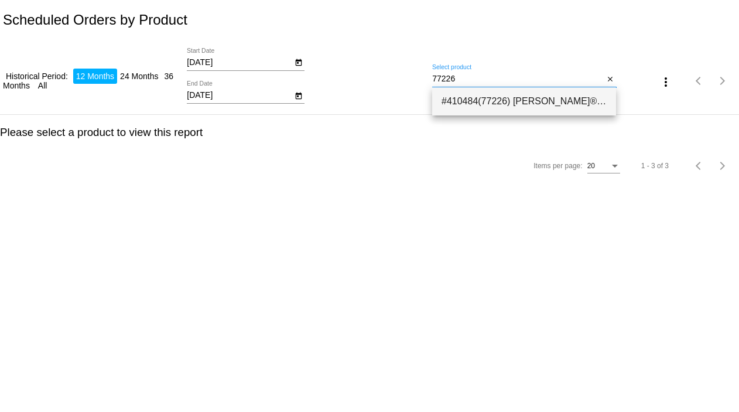
click at [566, 102] on span "#410484(77226) [PERSON_NAME]® Vegetarian Formula Dog Food Bundle 72.19" at bounding box center [523, 101] width 165 height 28
type input "Lucy Pet® Vegetarian Formula Dog Food Bundle"
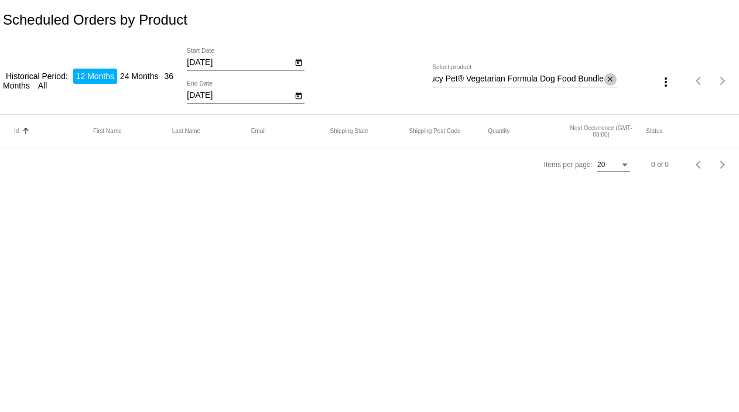
click at [607, 76] on mat-icon "close" at bounding box center [610, 79] width 8 height 9
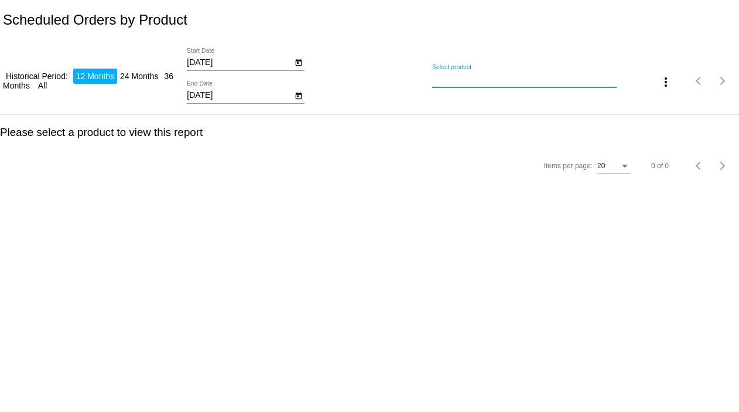
click at [593, 78] on input "Select product" at bounding box center [524, 78] width 184 height 9
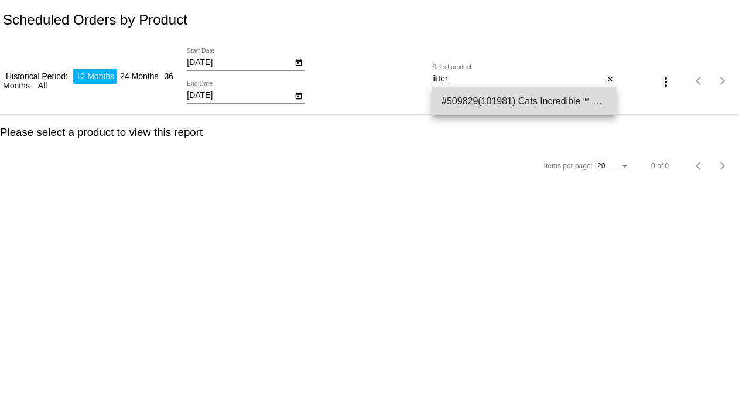
click at [474, 87] on span "#509829(101981) Cats Incredible™ Unscented Litter 20 lb Jug 40.84" at bounding box center [523, 101] width 165 height 28
type input "Cats Incredible™ Unscented Litter 20 lb Jug"
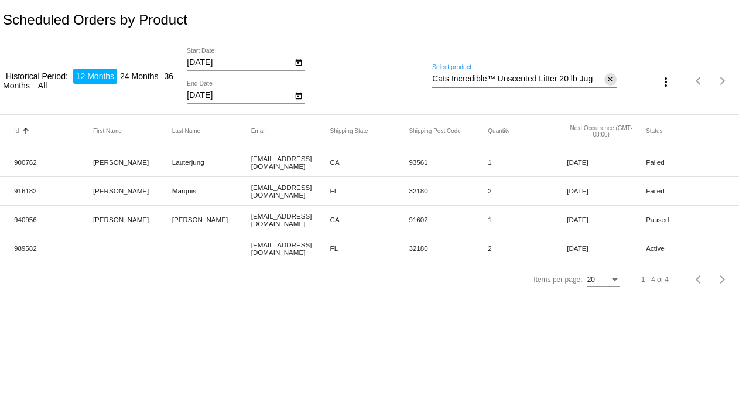
click at [610, 74] on span "close" at bounding box center [610, 78] width 8 height 9
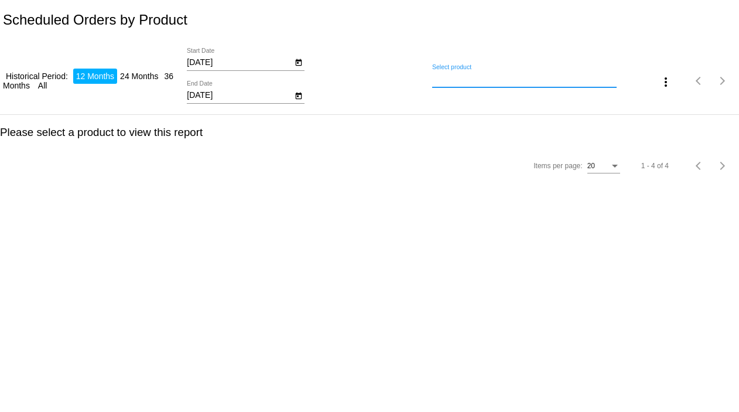
click at [536, 79] on input "Select product" at bounding box center [524, 78] width 184 height 9
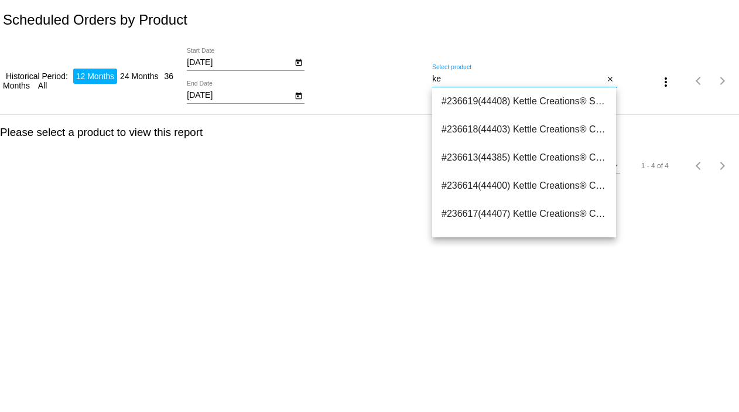
type input "k"
click at [586, 81] on input "Select product" at bounding box center [524, 78] width 184 height 9
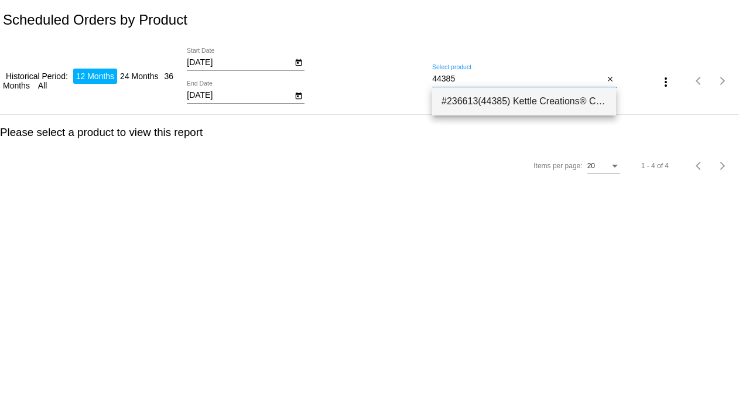
click at [500, 97] on span "#236613(44385) Kettle Creations® Chicken and Salmon Recipe in Gravy- Dog Food C…" at bounding box center [523, 101] width 165 height 28
type input "Kettle Creations® Chicken and Salmon Recipe in Gravy- Dog Food Case of 12"
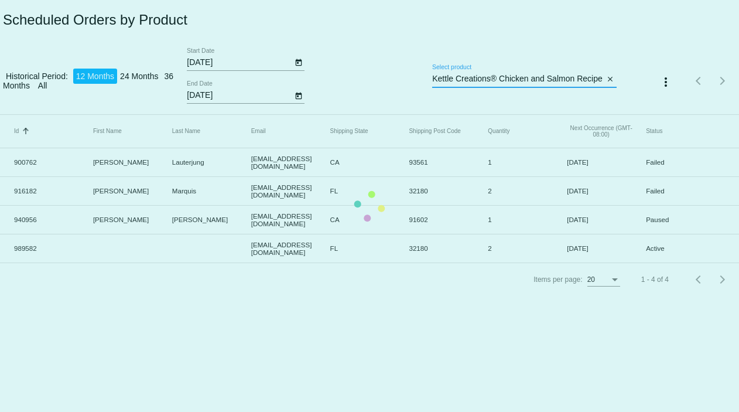
scroll to position [0, 114]
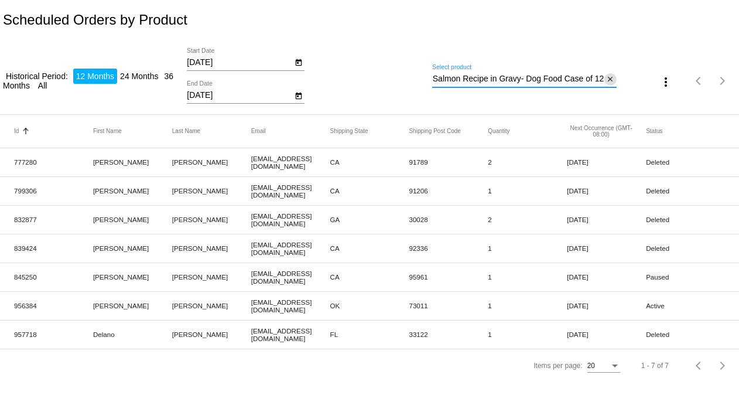
click at [611, 77] on mat-icon "close" at bounding box center [610, 79] width 8 height 9
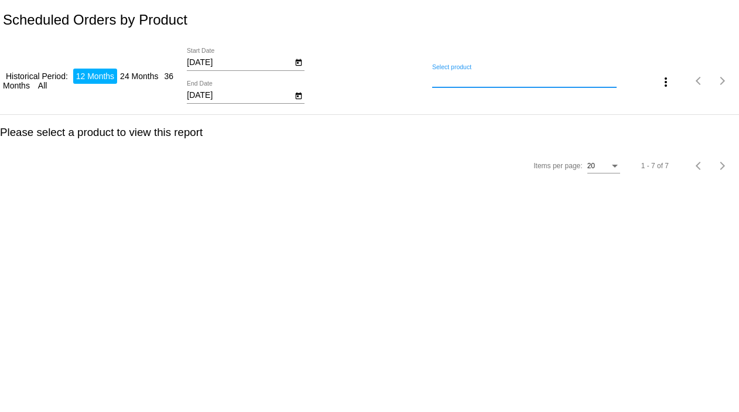
click at [556, 80] on input "Select product" at bounding box center [524, 78] width 184 height 9
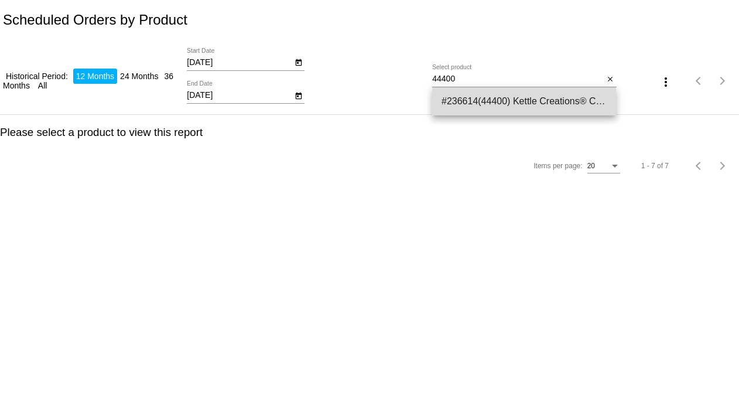
click at [545, 97] on span "#236614(44400) Kettle Creations® Chicken Recipe in Gravy - Dog Food Case of 12 …" at bounding box center [523, 101] width 165 height 28
type input "Kettle Creations® Chicken Recipe in Gravy - Dog Food Case of 12"
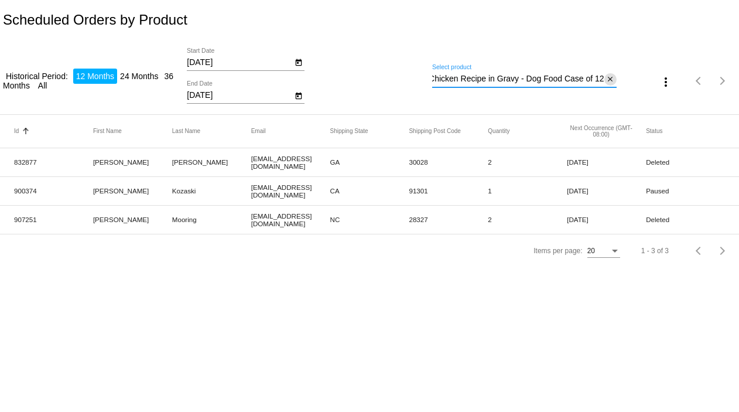
click at [612, 80] on mat-icon "close" at bounding box center [610, 79] width 8 height 9
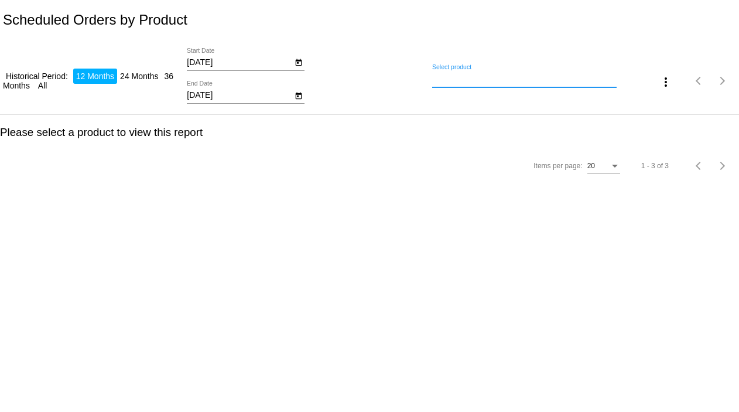
click at [529, 79] on input "Select product" at bounding box center [524, 78] width 184 height 9
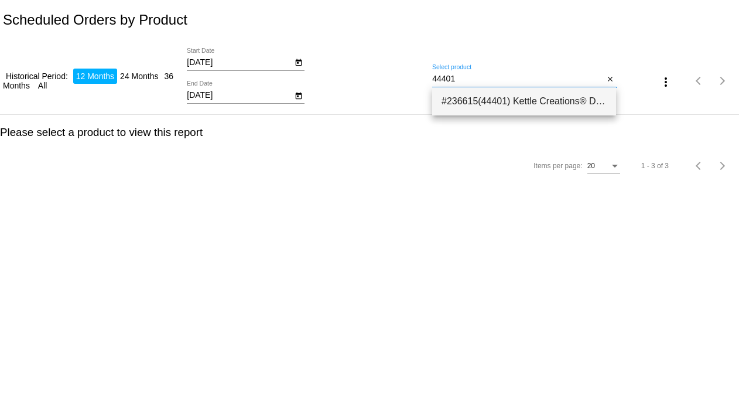
click at [525, 97] on span "#236615(44401) Kettle Creations® Duck Recipe in Gravy- Dog Food Case of 12 56.99" at bounding box center [523, 101] width 165 height 28
type input "Kettle Creations® Duck Recipe in Gravy- Dog Food Case of 12"
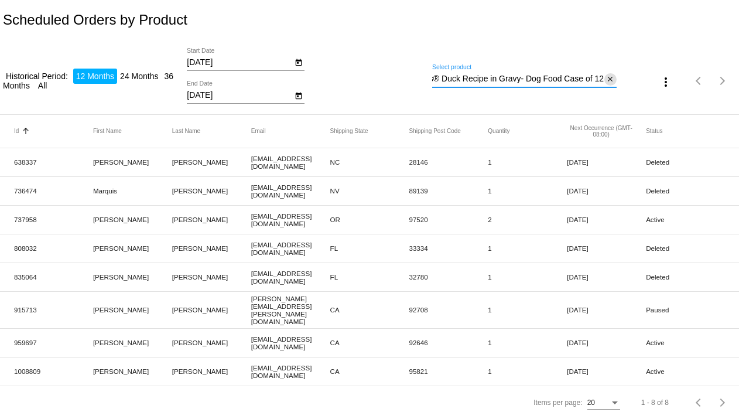
click at [606, 77] on mat-icon "close" at bounding box center [610, 79] width 8 height 9
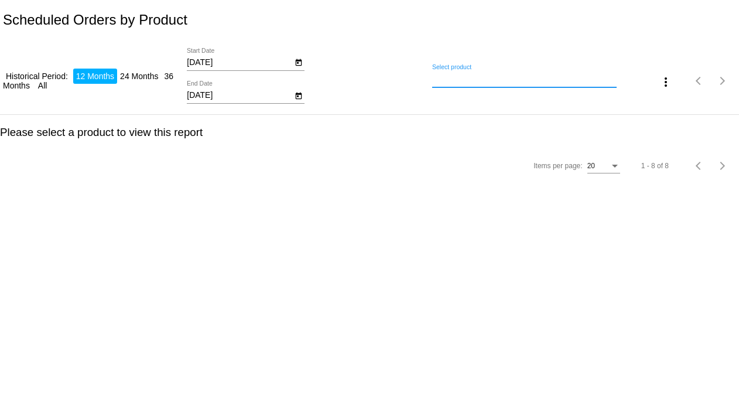
click at [445, 80] on input "Select product" at bounding box center [524, 78] width 184 height 9
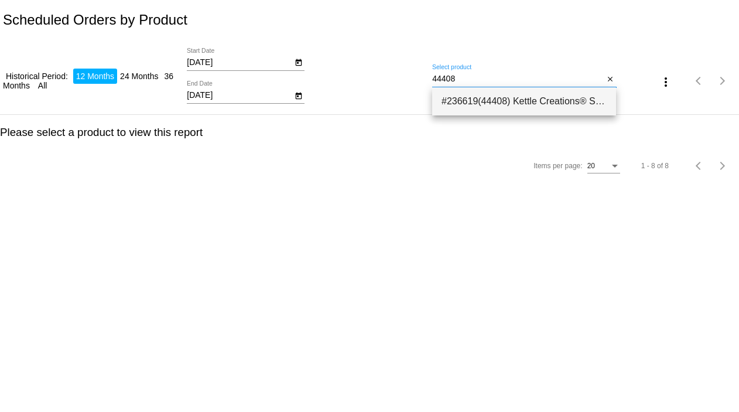
click at [466, 100] on span "#236619(44408) Kettle Creations® Sardine and Tuna Recipe in Gravy- Cat Food Cas…" at bounding box center [523, 101] width 165 height 28
type input "Kettle Creations® Sardine and Tuna Recipe in Gravy- Cat Food Case of 12"
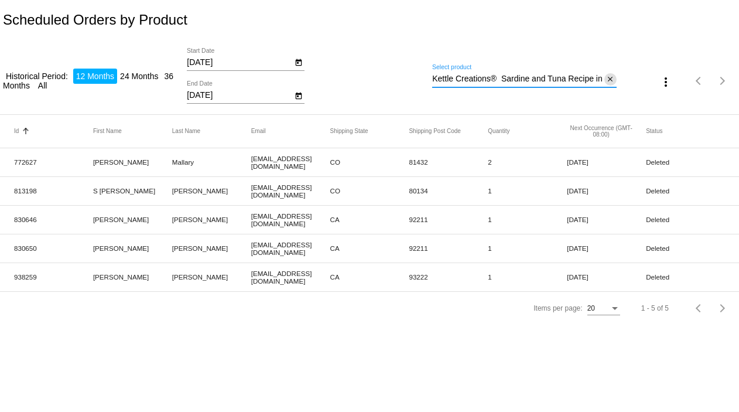
click at [608, 79] on mat-icon "close" at bounding box center [610, 79] width 8 height 9
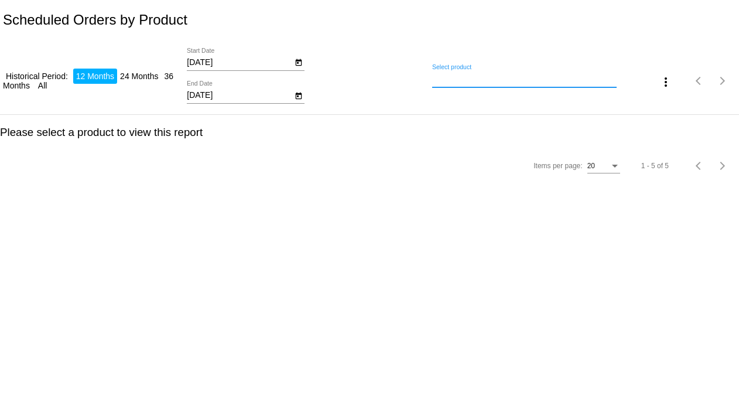
click at [489, 74] on input "Select product" at bounding box center [524, 78] width 184 height 9
click at [450, 76] on input "Select product" at bounding box center [524, 78] width 184 height 9
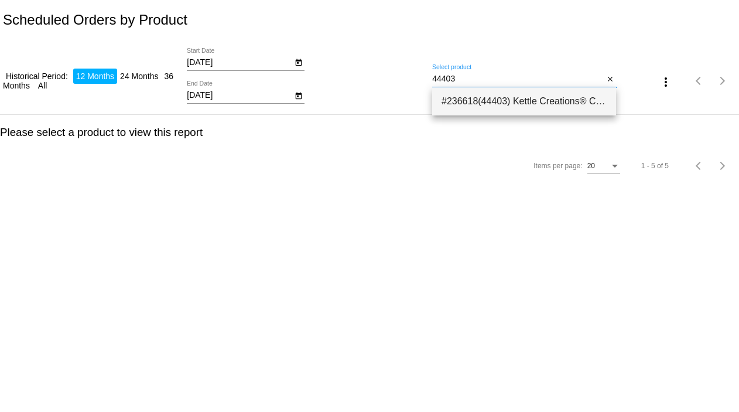
click at [463, 109] on span "#236618(44403) Kettle Creations® Chicken and Duck Recipe in Gravy- Cat Food Cas…" at bounding box center [523, 101] width 165 height 28
type input "Kettle Creations® Chicken and Duck Recipe in Gravy- Cat Food Case of 12"
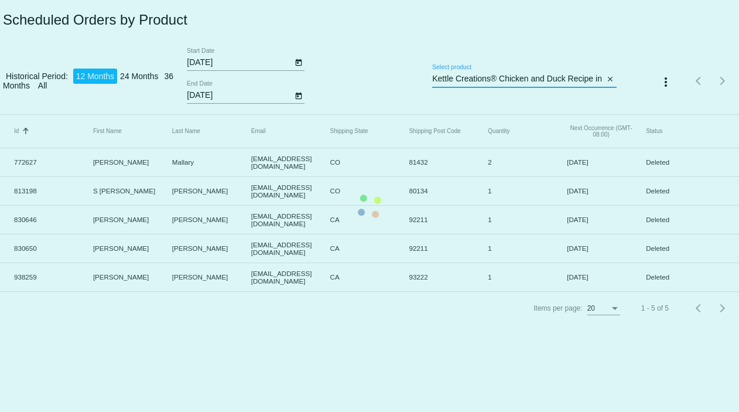
scroll to position [0, 103]
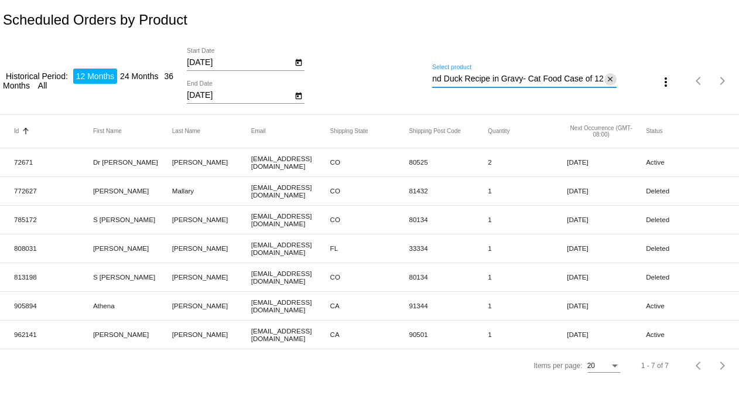
click at [608, 76] on mat-icon "close" at bounding box center [610, 79] width 8 height 9
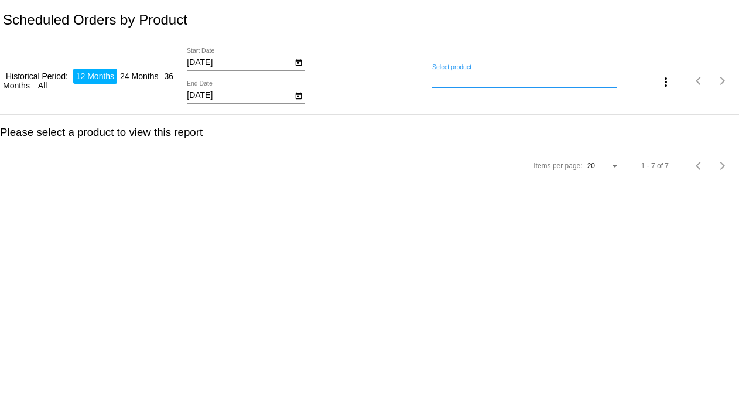
click at [534, 79] on input "Select product" at bounding box center [524, 78] width 184 height 9
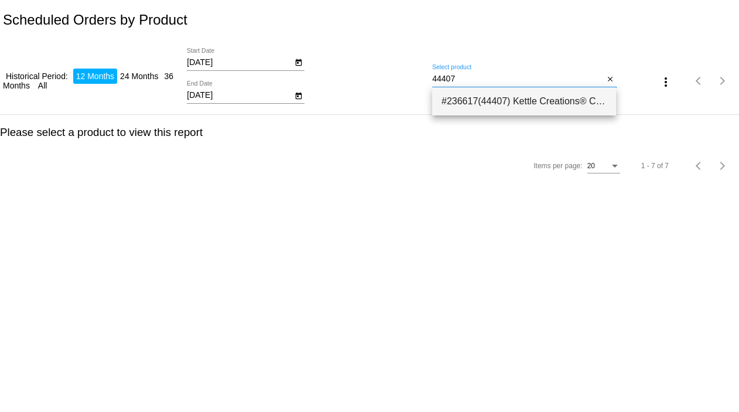
click at [516, 99] on span "#236617(44407) Kettle Creations® Chicken Recipe in Gravy- Cat Food Case of 12 2…" at bounding box center [523, 101] width 165 height 28
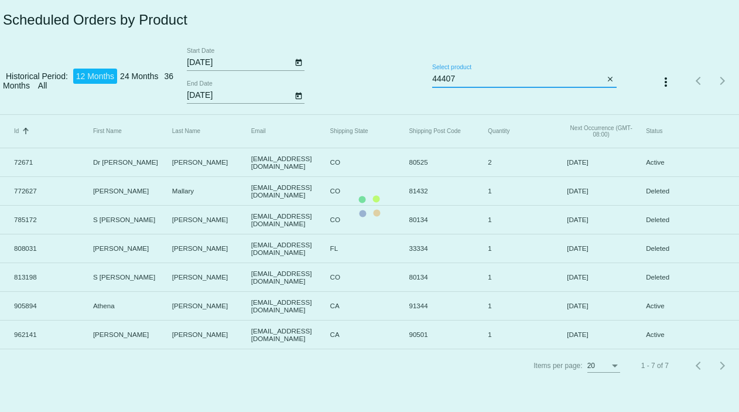
type input "Kettle Creations® Chicken Recipe in Gravy- Cat Food Case of 12"
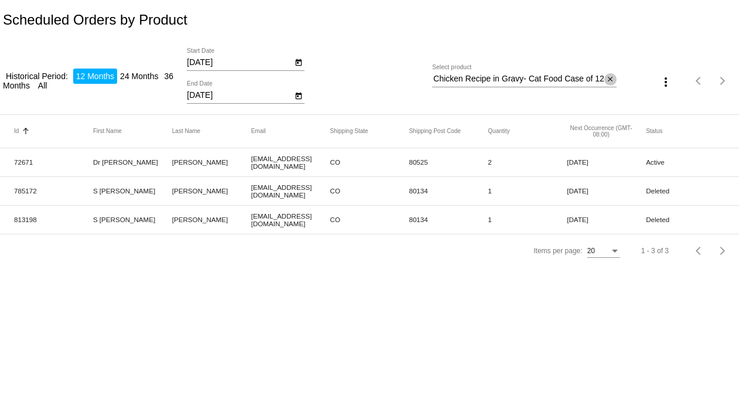
click at [607, 76] on mat-icon "close" at bounding box center [610, 79] width 8 height 9
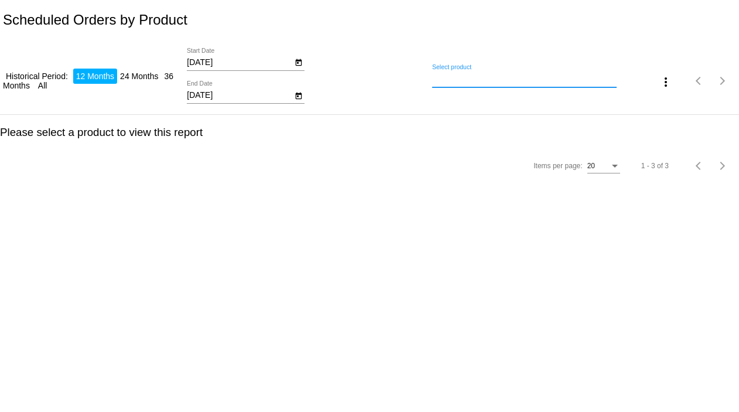
click at [569, 80] on input "Select product" at bounding box center [524, 78] width 184 height 9
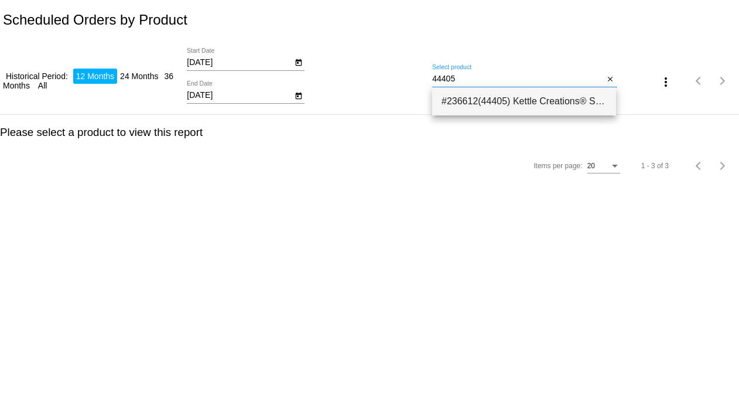
click at [513, 98] on span "#236612(44405) Kettle Creations® Salmon and Chicken Recipe in Gravy- Cat Food C…" at bounding box center [523, 101] width 165 height 28
type input "Kettle Creations® Salmon and Chicken Recipe in Gravy- Cat Food Case of 12"
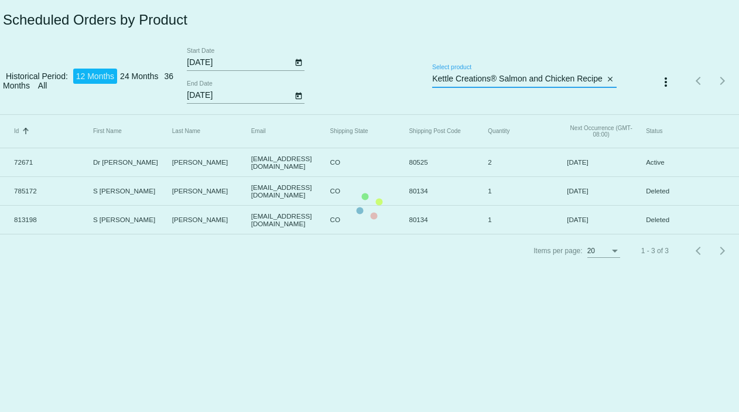
scroll to position [0, 112]
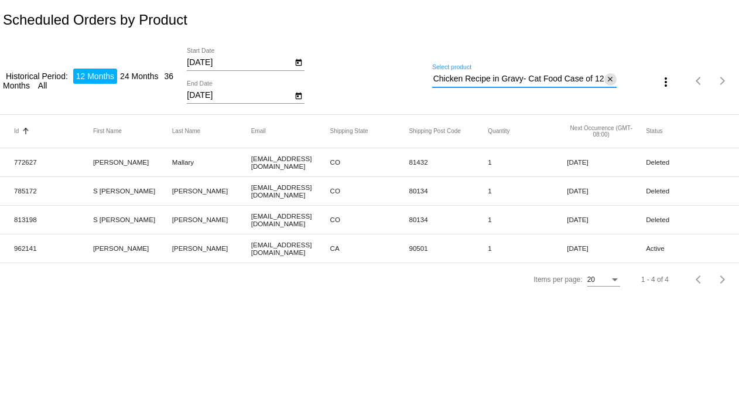
click at [609, 77] on mat-icon "close" at bounding box center [610, 79] width 8 height 9
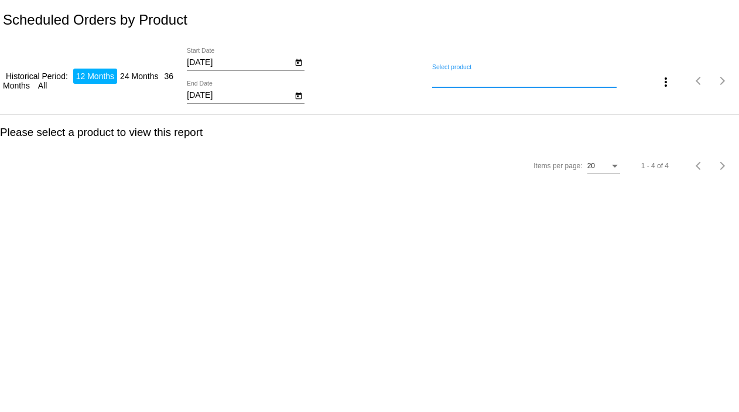
scroll to position [0, 0]
click at [500, 83] on input "Select product" at bounding box center [524, 78] width 184 height 9
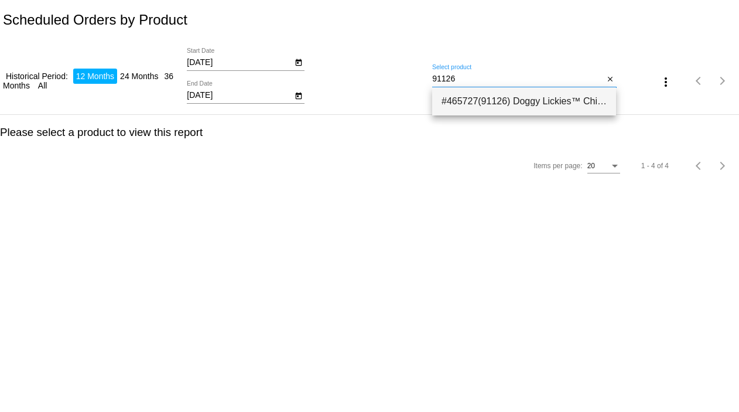
click at [489, 93] on span "#465727(91126) Doggy Lickies™ Chicken, Sweet Potato & Pumpkin Recipe Dog Treats…" at bounding box center [523, 101] width 165 height 28
type input "Doggy Lickies™ Chicken, Sweet Potato & Pumpkin Recipe Dog Treats"
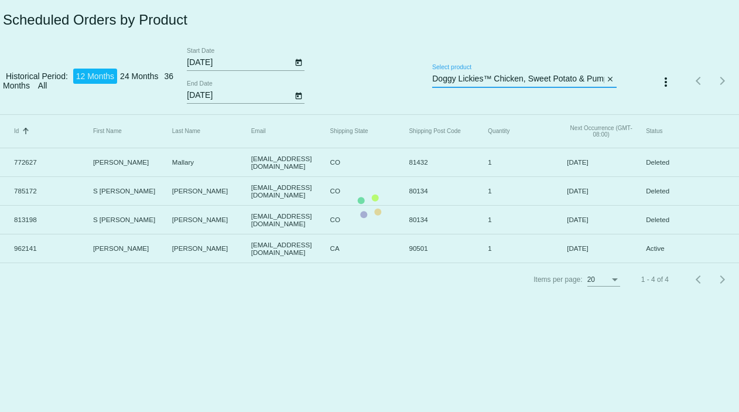
scroll to position [0, 85]
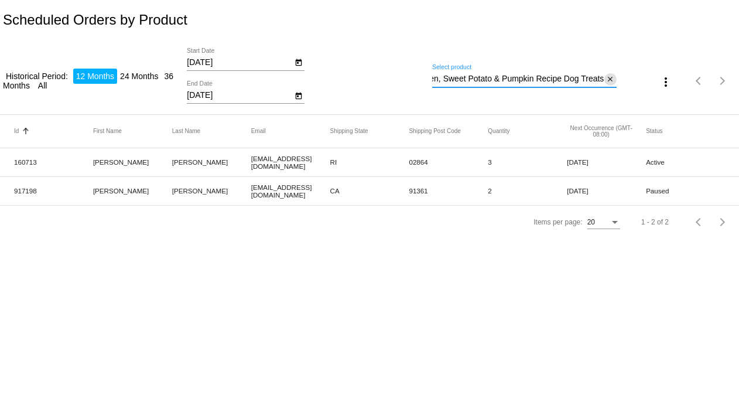
click at [607, 78] on mat-icon "close" at bounding box center [610, 79] width 8 height 9
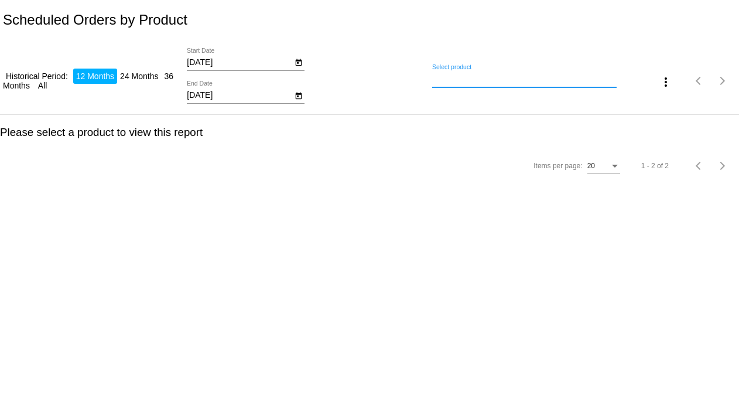
scroll to position [0, 0]
click at [564, 81] on input "Select product" at bounding box center [524, 78] width 184 height 9
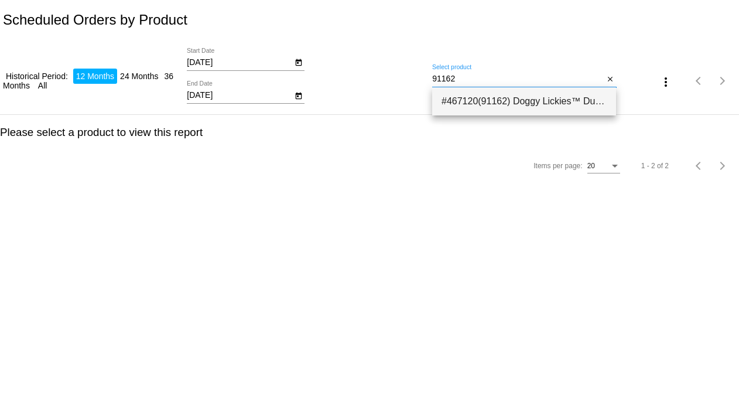
click at [555, 100] on span "#467120(91162) Doggy Lickies™ Duck & Pumpkin Recipe Dog Treats 8.54" at bounding box center [523, 101] width 165 height 28
type input "Doggy Lickies™ Duck & Pumpkin Recipe Dog Treats"
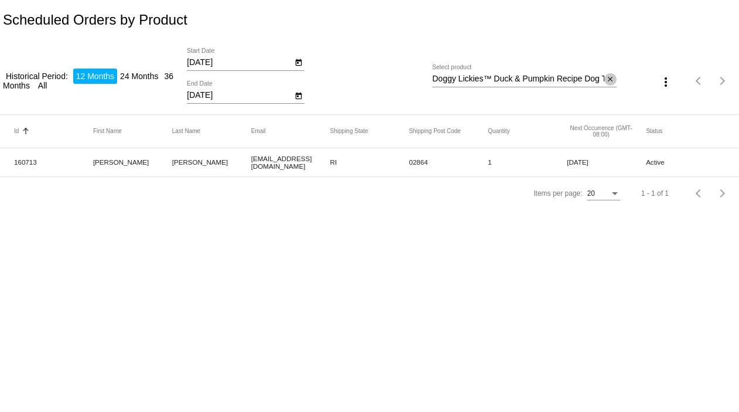
click at [614, 77] on button "close" at bounding box center [610, 79] width 12 height 12
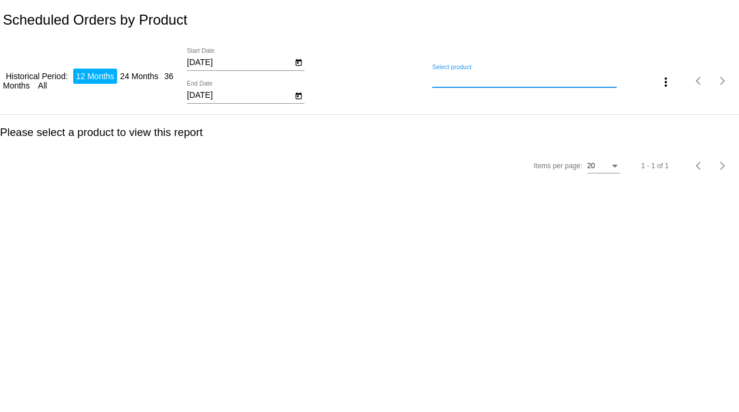
click at [552, 82] on input "Select product" at bounding box center [524, 78] width 184 height 9
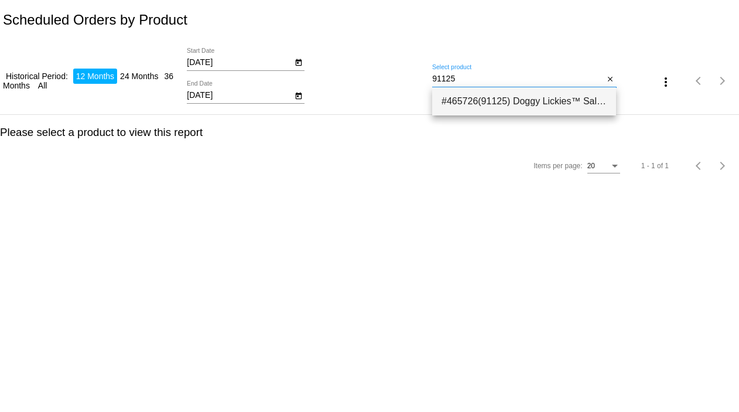
click at [545, 95] on span "#465726(91125) Doggy Lickies™ Salmon, Tuna & Pumpkin Recipe Dog Treats 8.54" at bounding box center [523, 101] width 165 height 28
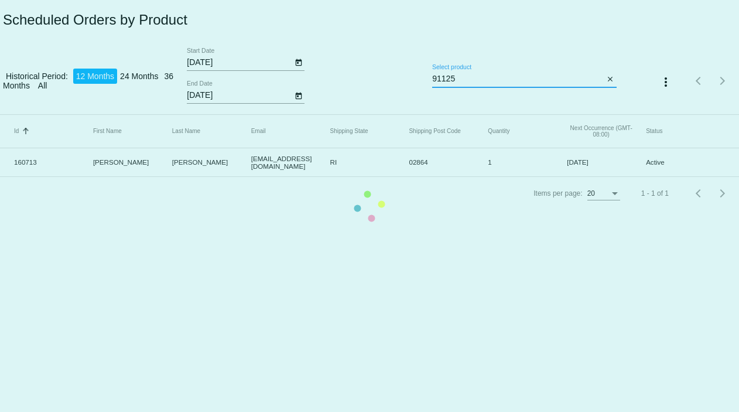
type input "Doggy Lickies™ Salmon, Tuna & Pumpkin Recipe Dog Treats"
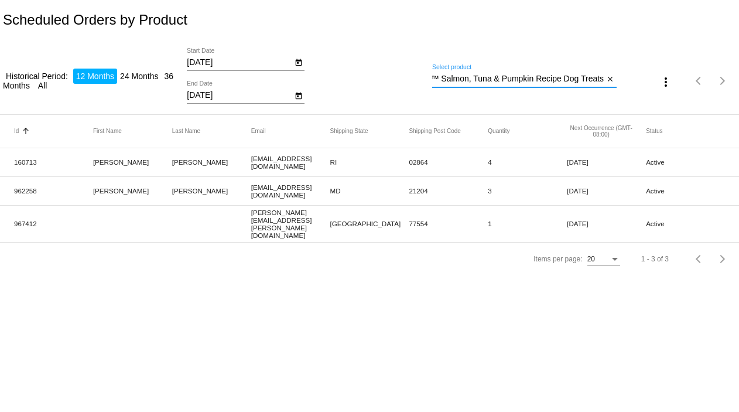
click at [608, 76] on mat-icon "close" at bounding box center [610, 79] width 8 height 9
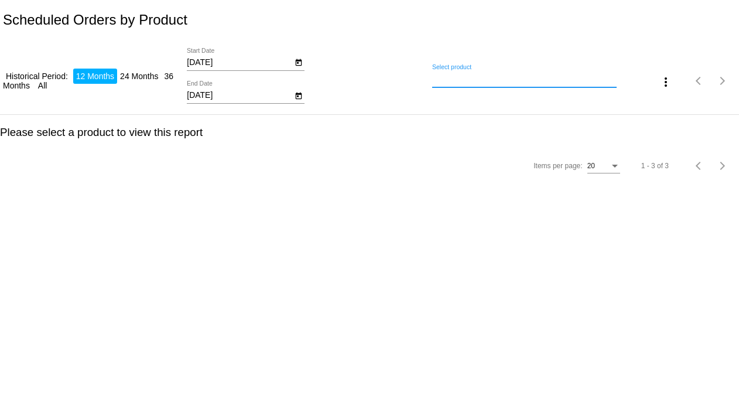
click at [569, 78] on input "Select product" at bounding box center [524, 78] width 184 height 9
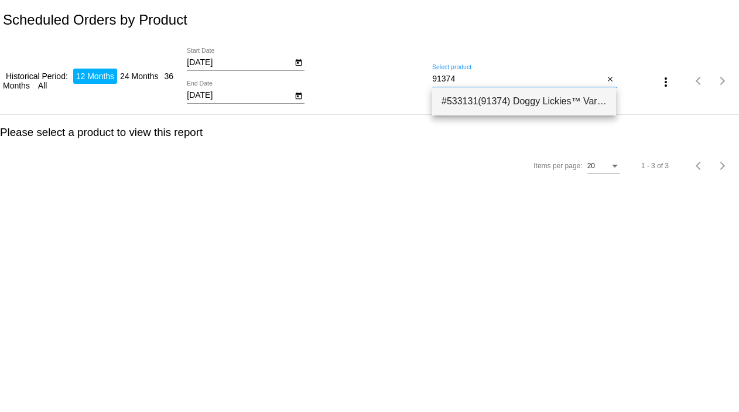
click at [529, 100] on span "#533131(91374) Doggy Lickies™ Variety 3 Pack Dog Treats 23.74" at bounding box center [523, 101] width 165 height 28
type input "Doggy Lickies™ Variety 3 Pack Dog Treats"
